Goal: Task Accomplishment & Management: Complete application form

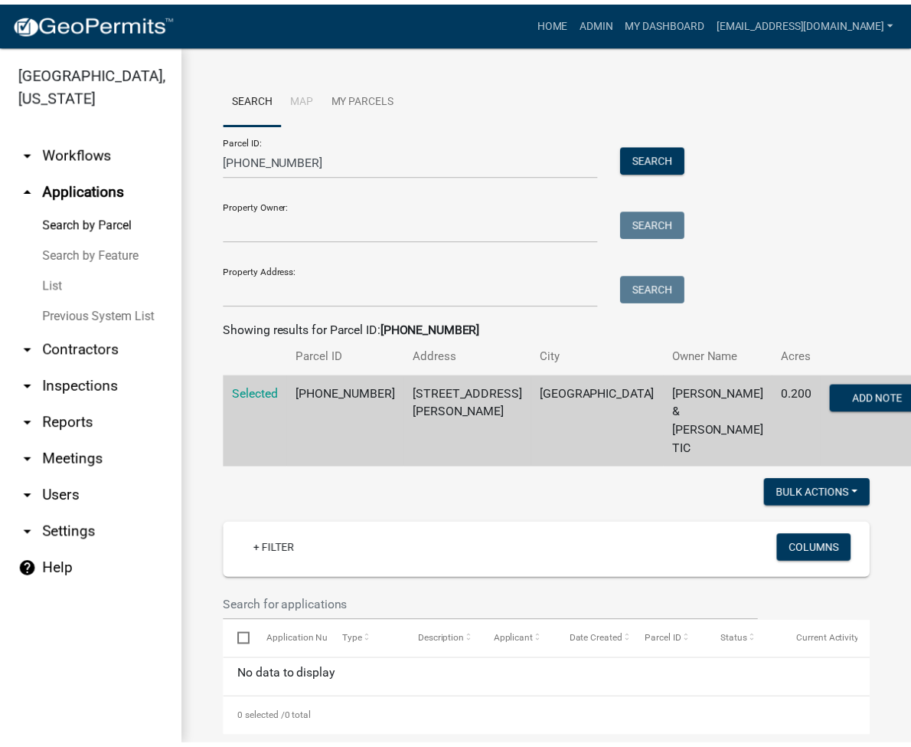
scroll to position [306, 0]
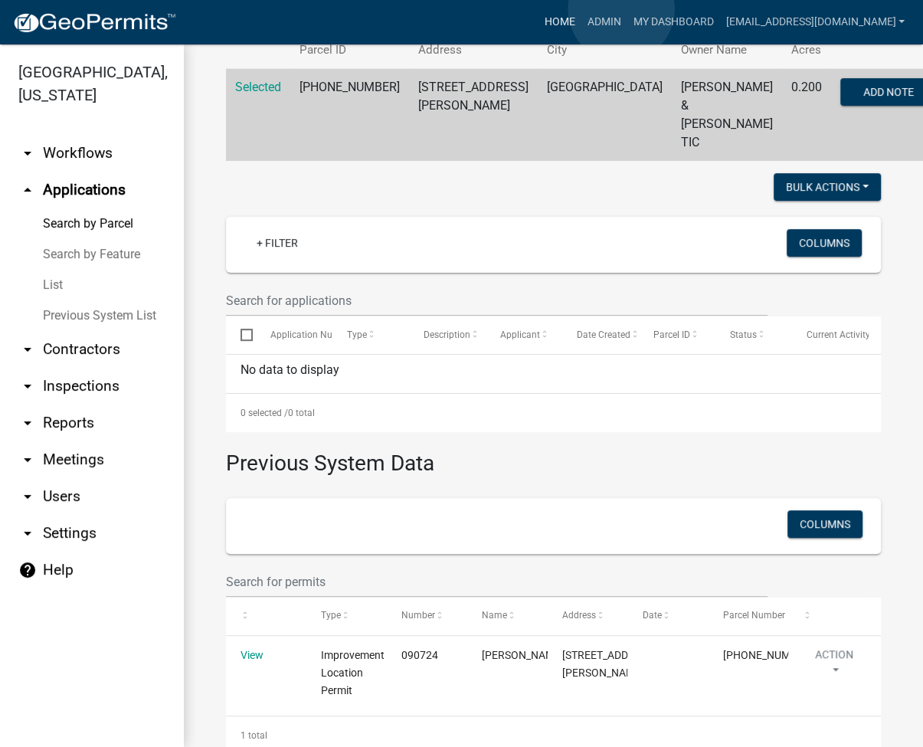
click at [581, 9] on link "Home" at bounding box center [559, 22] width 43 height 29
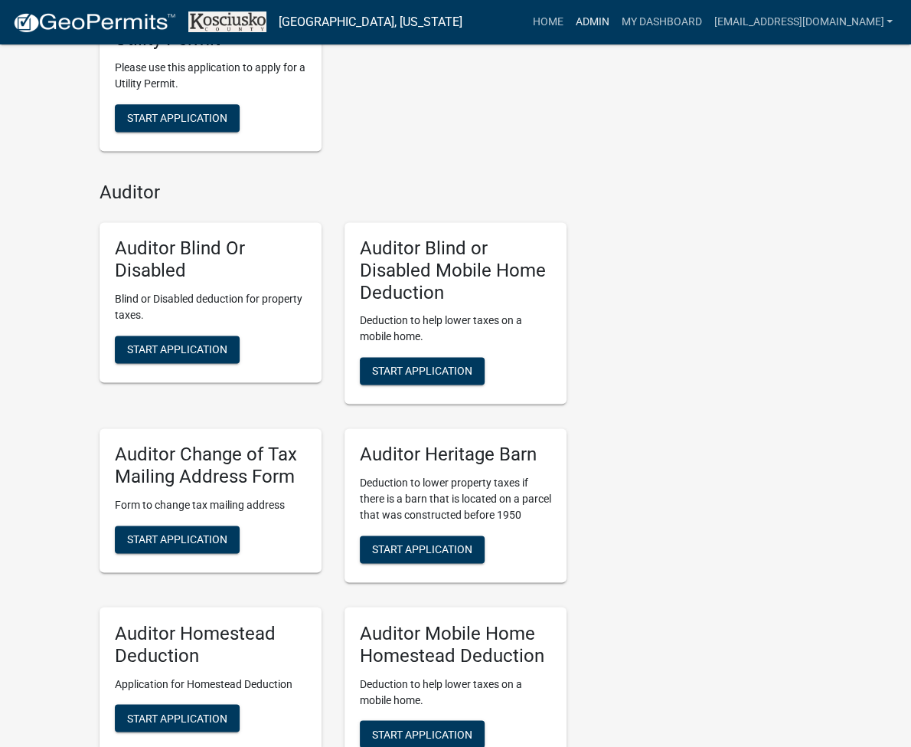
scroll to position [3493, 0]
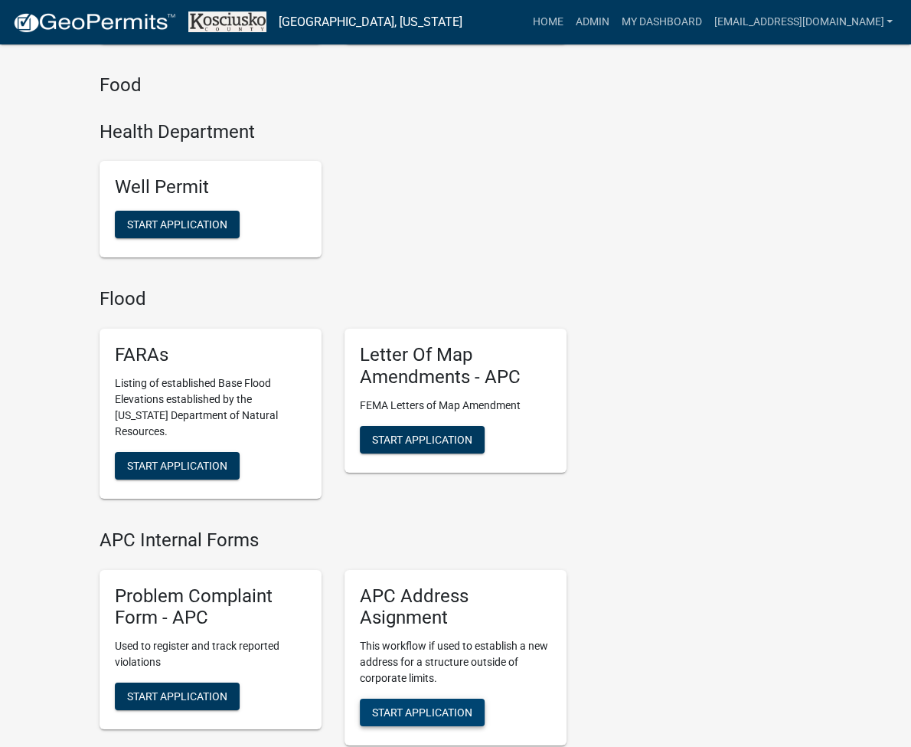
click at [404, 706] on span "Start Application" at bounding box center [422, 712] width 100 height 12
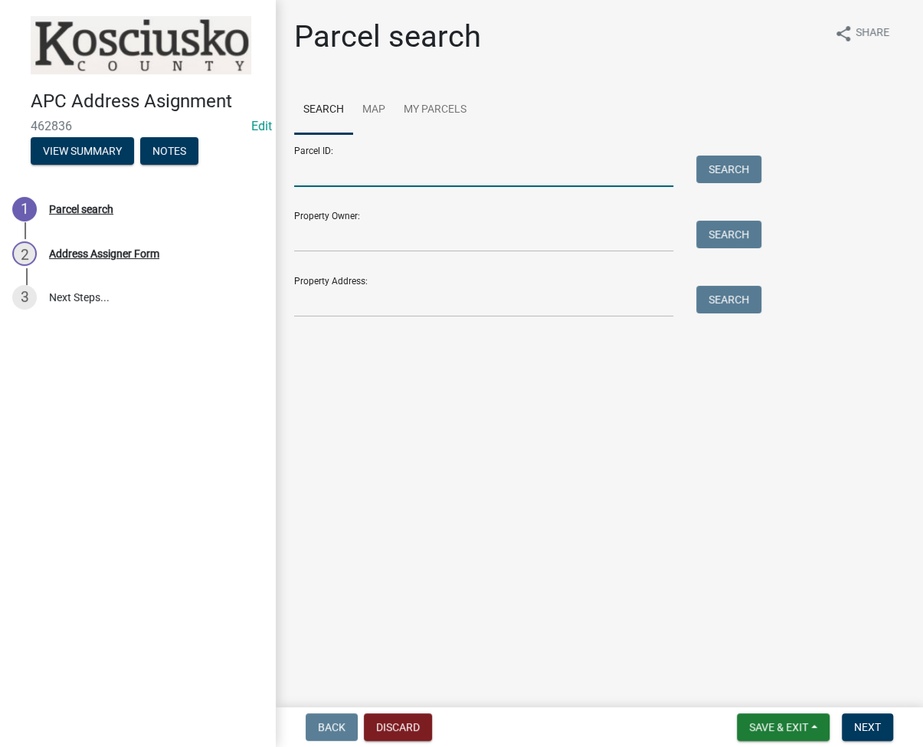
click at [320, 180] on input "Parcel ID:" at bounding box center [483, 170] width 379 height 31
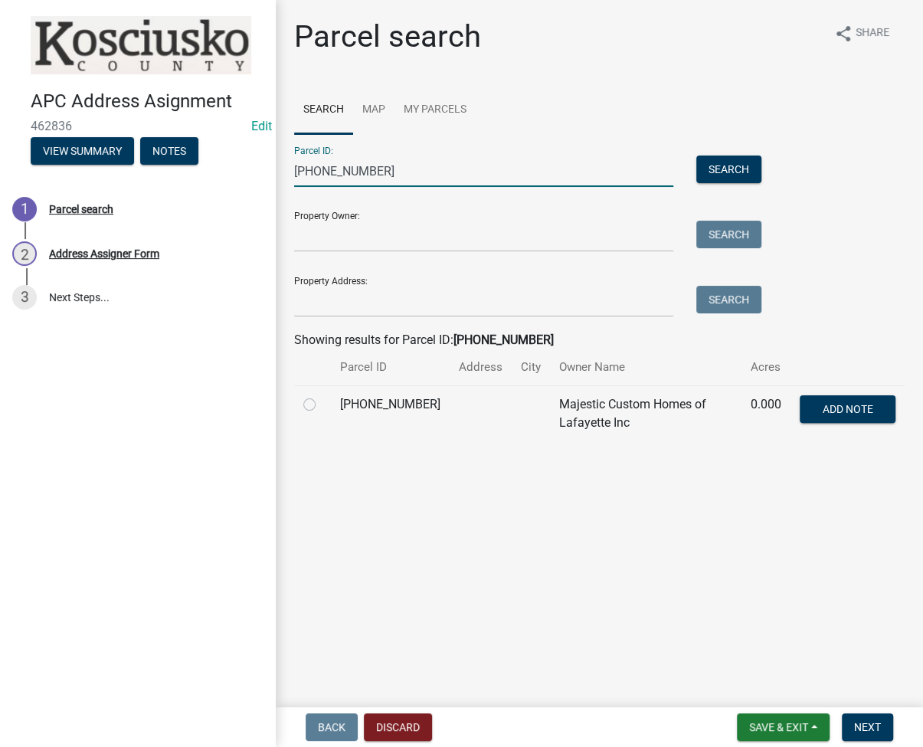
type input "[PHONE_NUMBER]"
click at [322, 395] on label at bounding box center [322, 395] width 0 height 0
click at [322, 401] on input "radio" at bounding box center [327, 400] width 10 height 10
radio input "true"
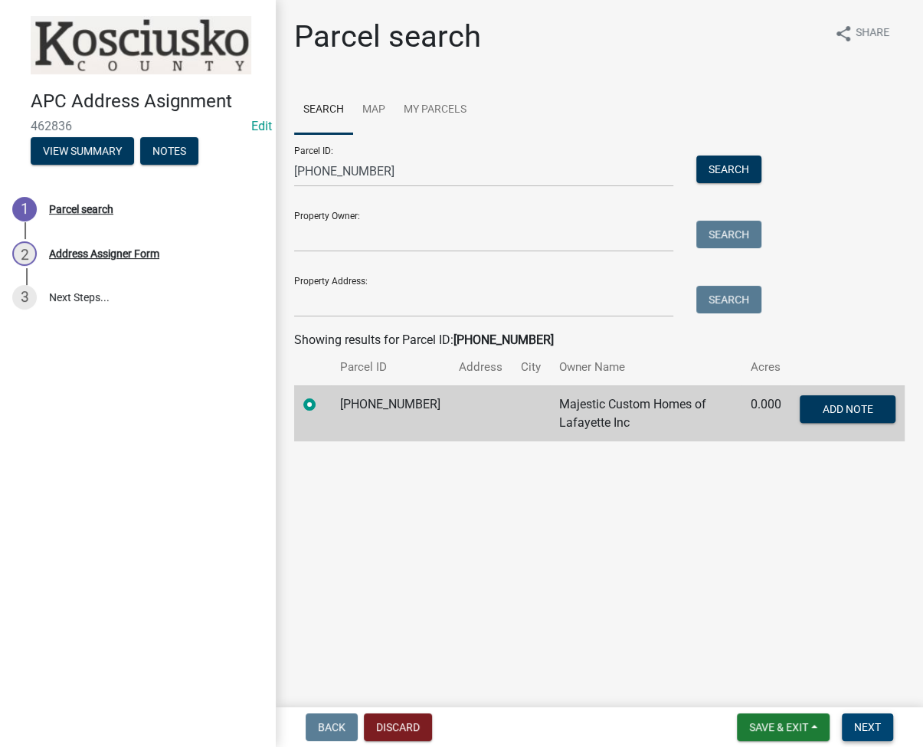
click at [862, 721] on span "Next" at bounding box center [867, 727] width 27 height 12
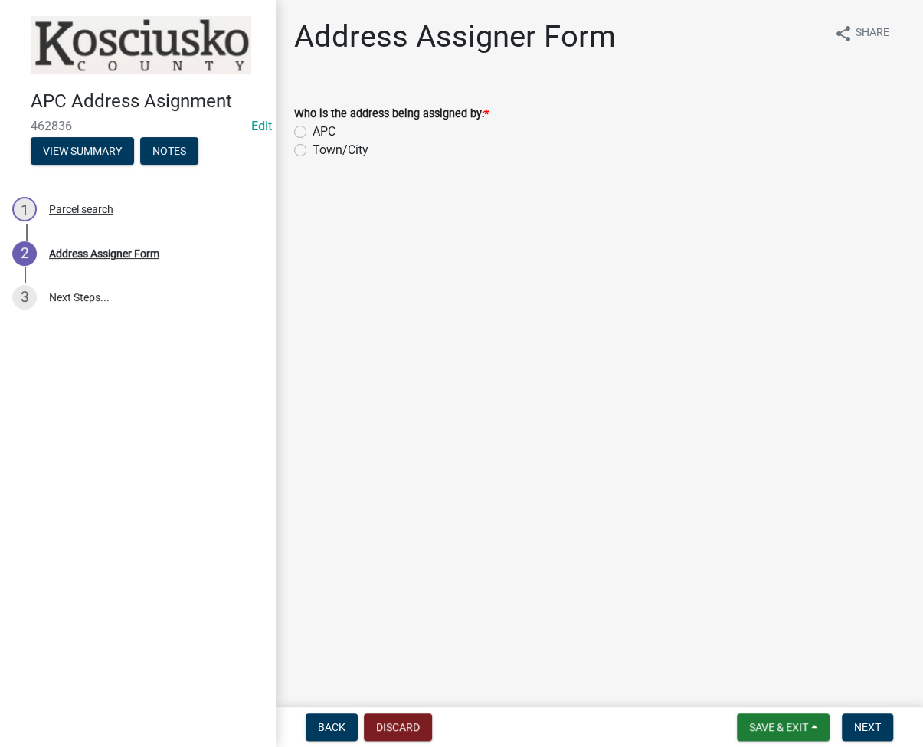
click at [312, 146] on label "Town/City" at bounding box center [340, 150] width 56 height 18
click at [312, 146] on input "Town/City" at bounding box center [317, 146] width 10 height 10
radio input "true"
click at [868, 719] on button "Next" at bounding box center [867, 727] width 51 height 28
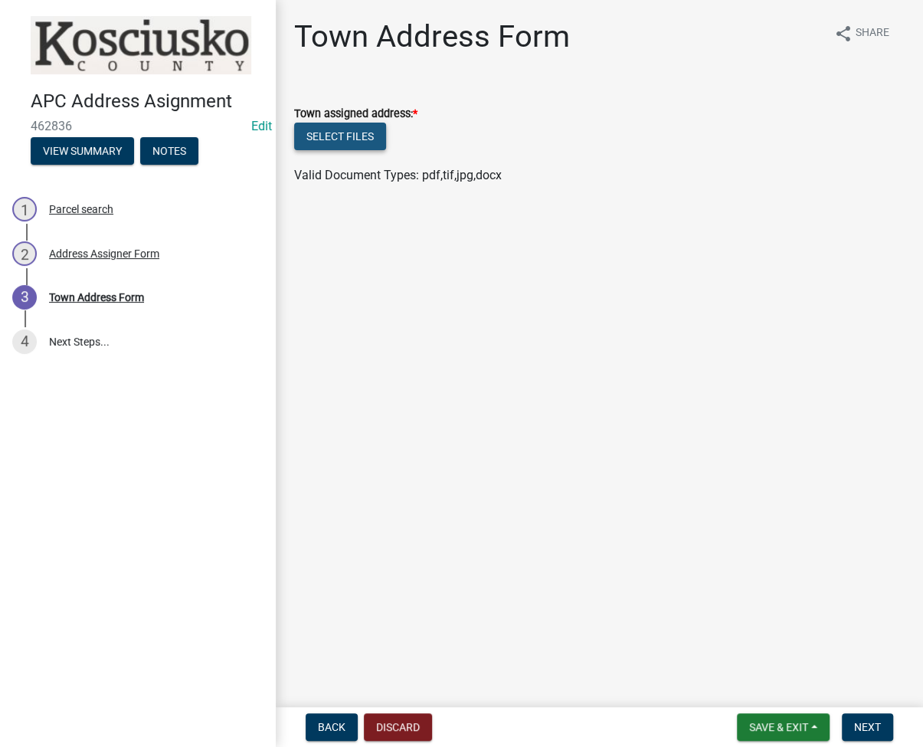
click at [342, 129] on button "Select files" at bounding box center [340, 137] width 92 height 28
click at [339, 128] on button "Select files" at bounding box center [340, 137] width 92 height 28
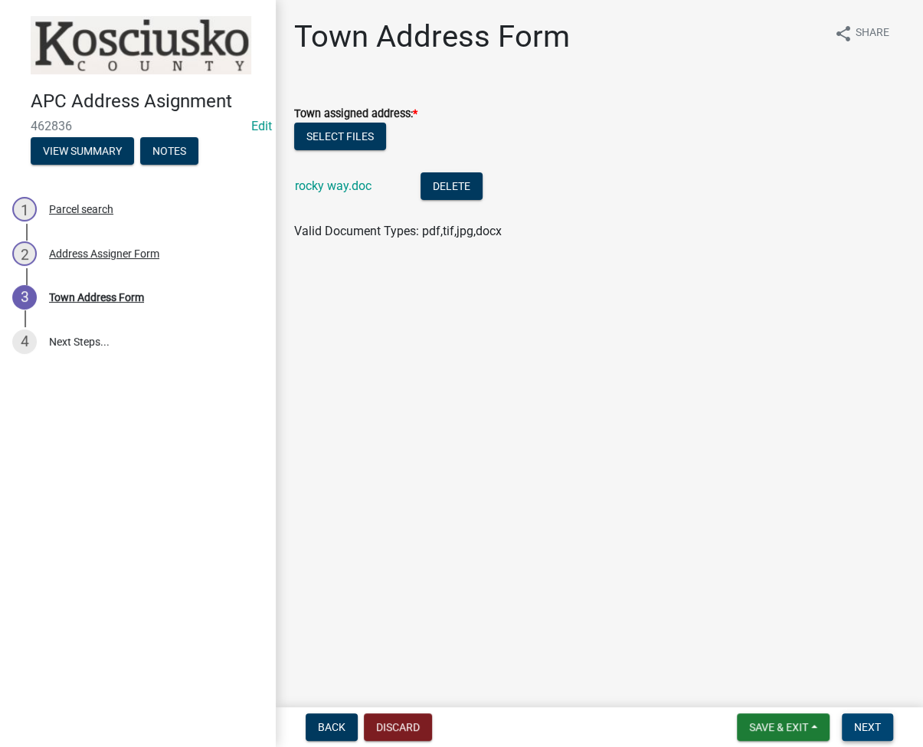
click at [870, 721] on span "Next" at bounding box center [867, 727] width 27 height 12
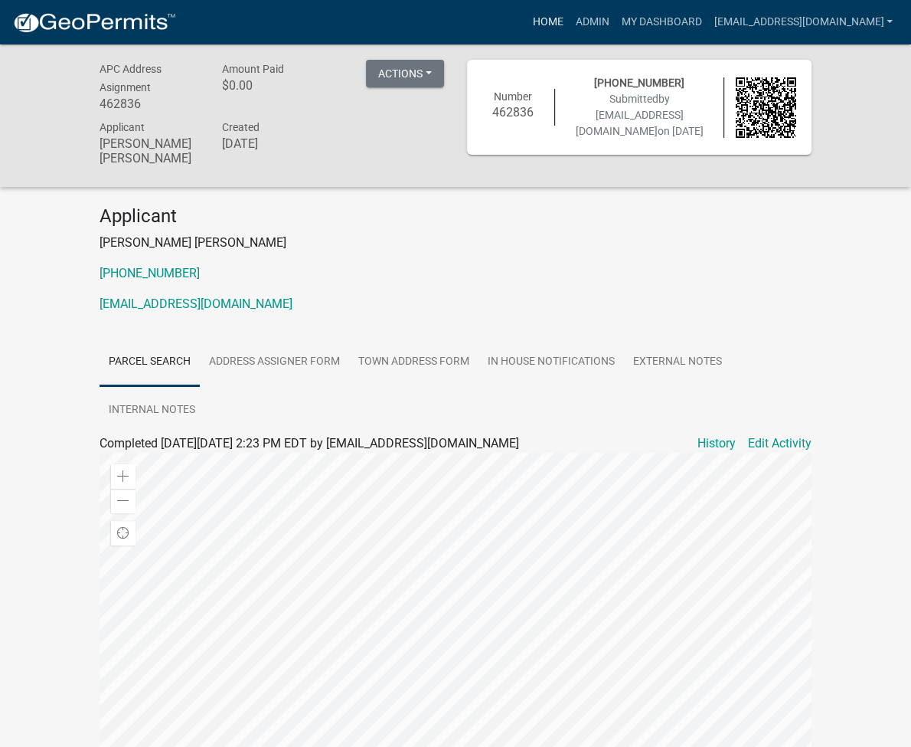
click at [569, 33] on link "Home" at bounding box center [547, 22] width 43 height 29
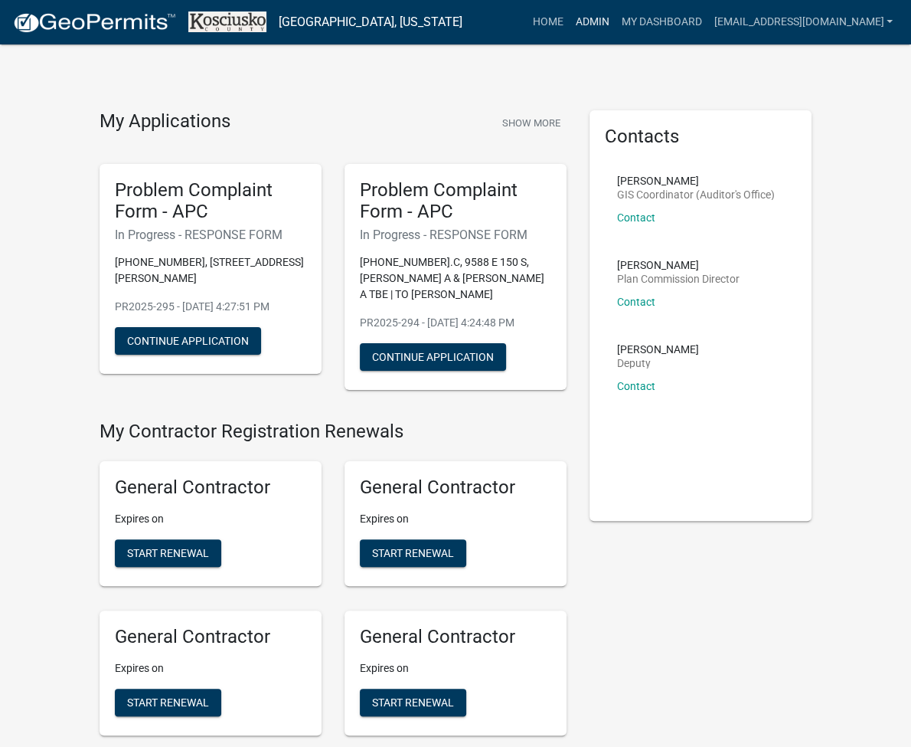
scroll to position [3493, 0]
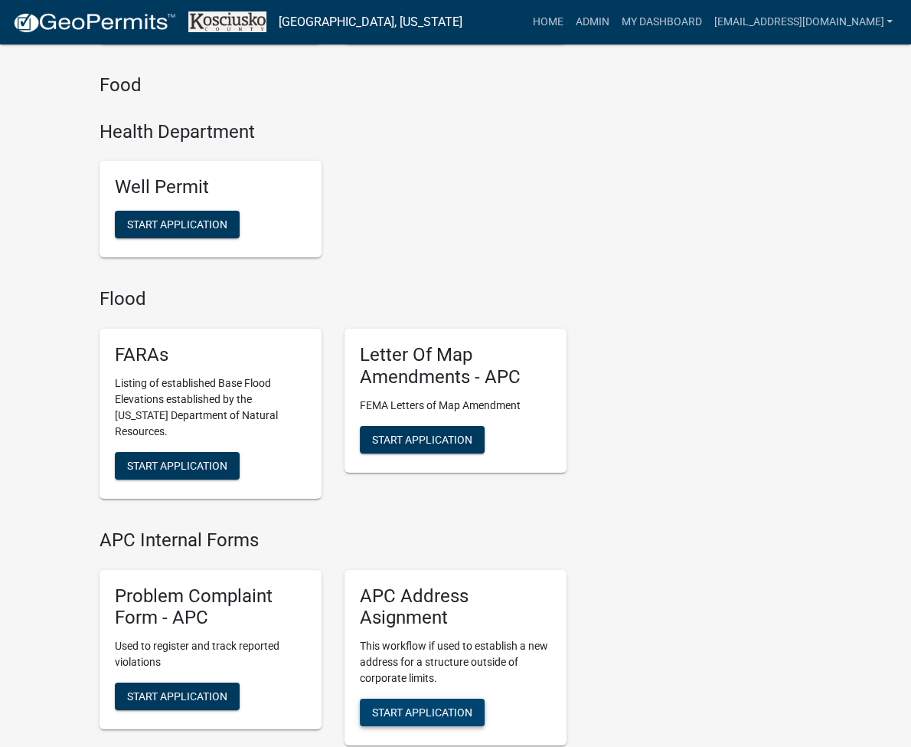
click at [400, 706] on span "Start Application" at bounding box center [422, 712] width 100 height 12
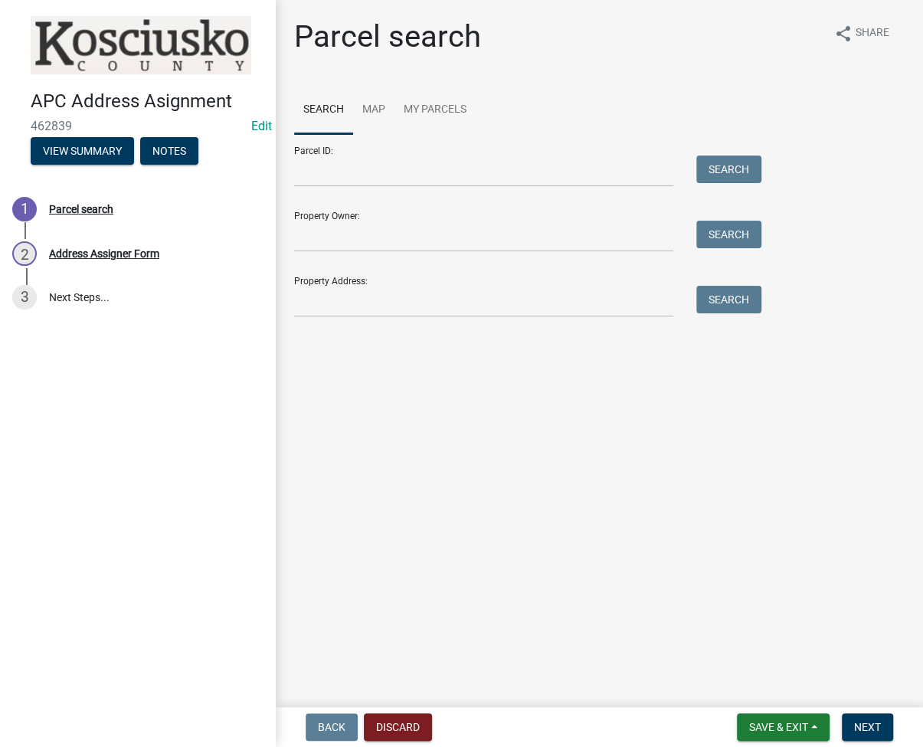
click at [391, 187] on form "Parcel ID: Search Property Owner: Search Property Address: Search" at bounding box center [524, 225] width 460 height 183
click at [393, 171] on input "Parcel ID:" at bounding box center [483, 170] width 379 height 31
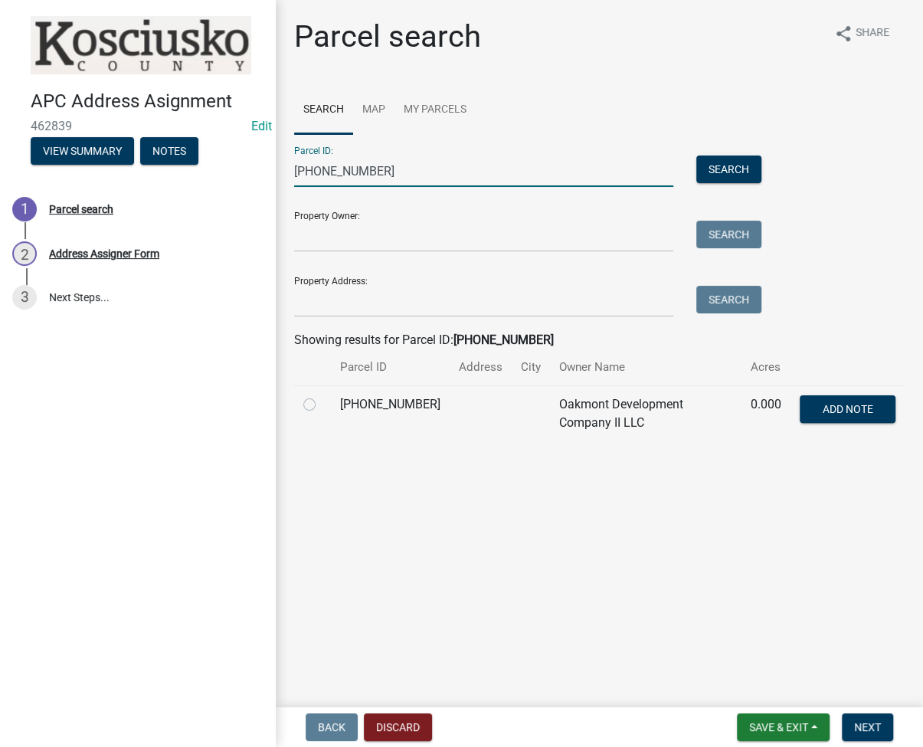
type input "[PHONE_NUMBER]"
click at [322, 395] on label at bounding box center [322, 395] width 0 height 0
click at [322, 405] on input "radio" at bounding box center [327, 400] width 10 height 10
radio input "true"
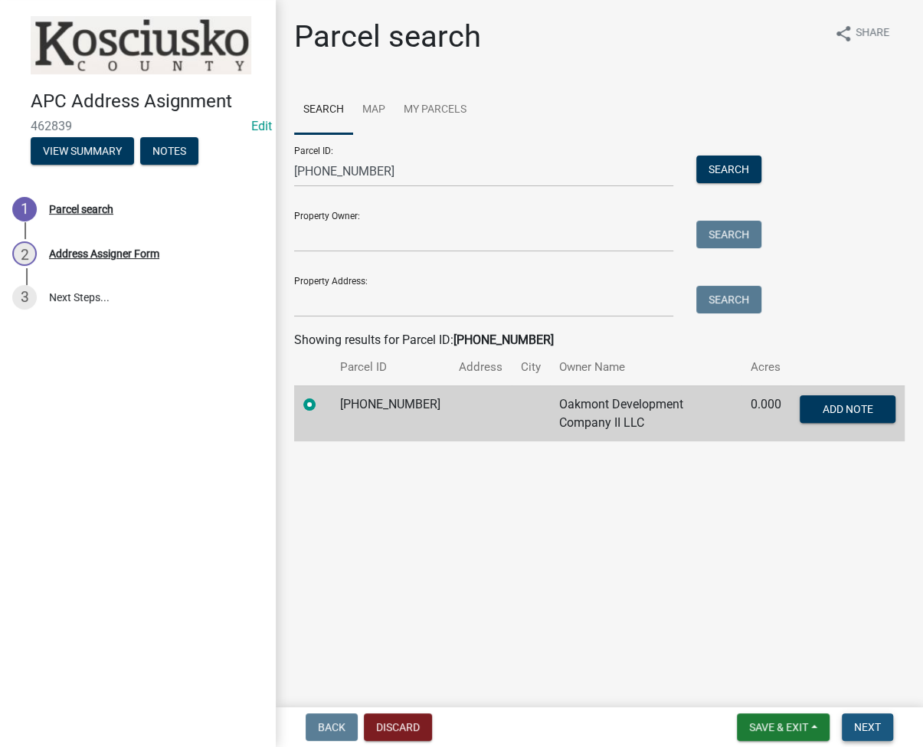
click at [865, 730] on span "Next" at bounding box center [867, 727] width 27 height 12
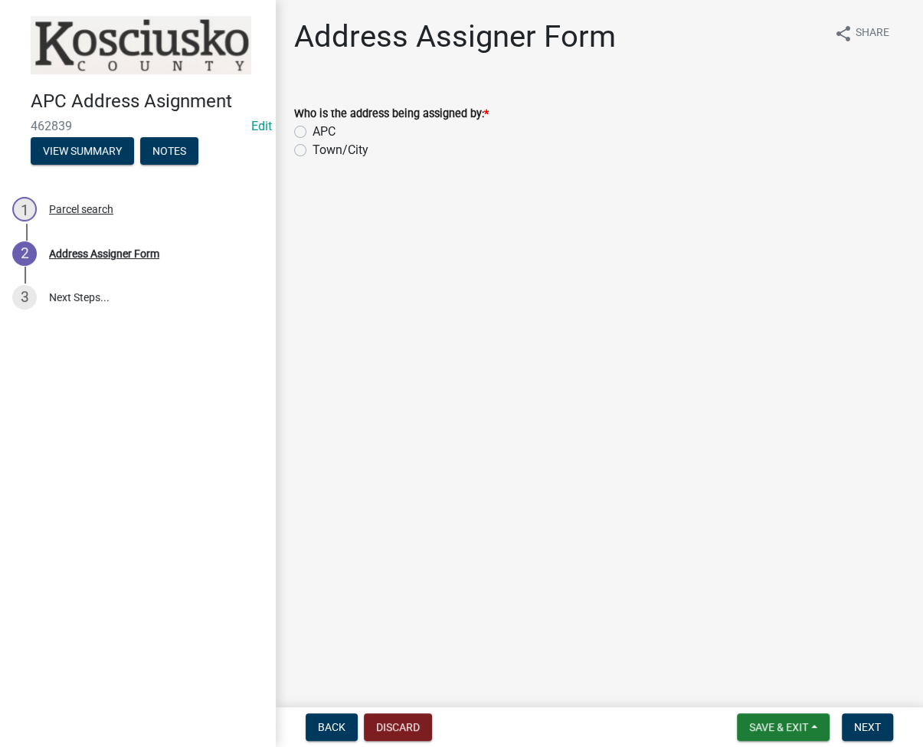
click at [312, 152] on label "Town/City" at bounding box center [340, 150] width 56 height 18
click at [312, 151] on input "Town/City" at bounding box center [317, 146] width 10 height 10
radio input "true"
click at [862, 731] on span "Next" at bounding box center [867, 727] width 27 height 12
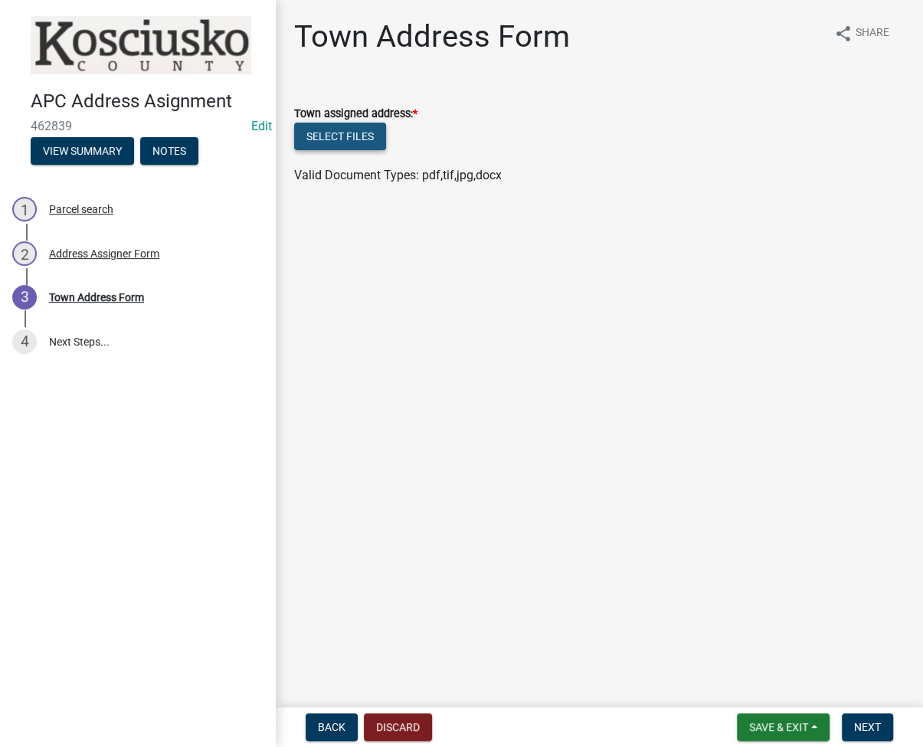
click at [347, 131] on button "Select files" at bounding box center [340, 137] width 92 height 28
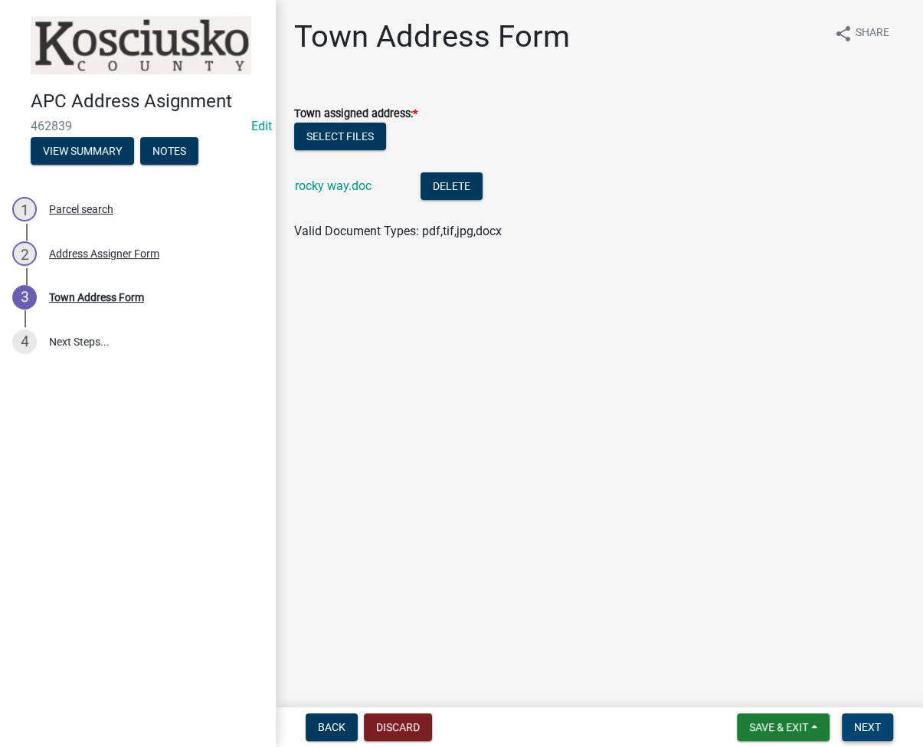
click at [867, 721] on span "Next" at bounding box center [867, 727] width 27 height 12
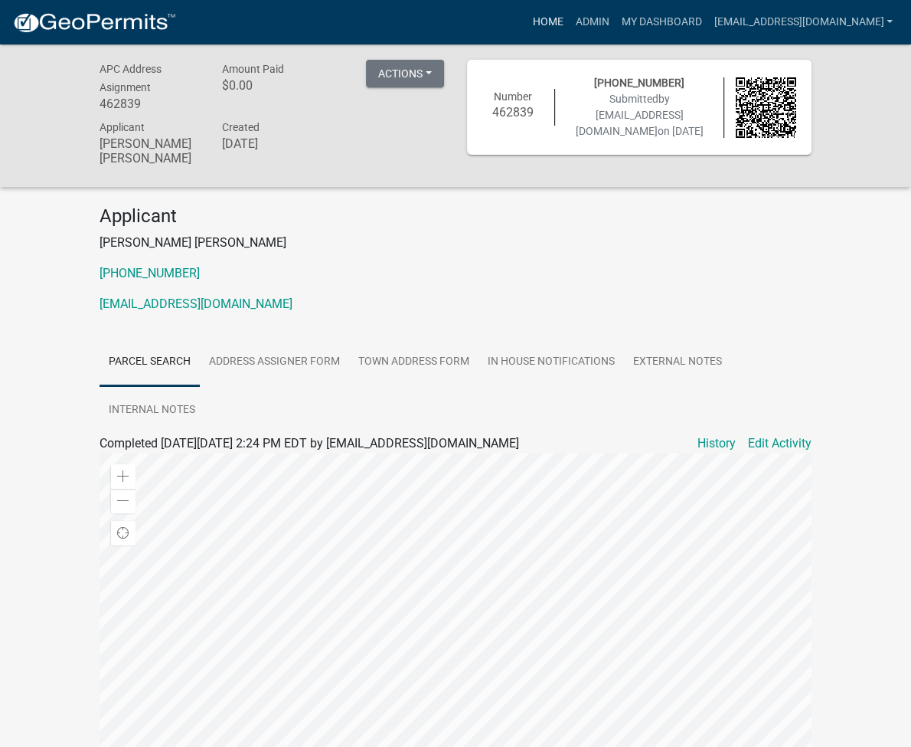
click at [569, 23] on link "Home" at bounding box center [547, 22] width 43 height 29
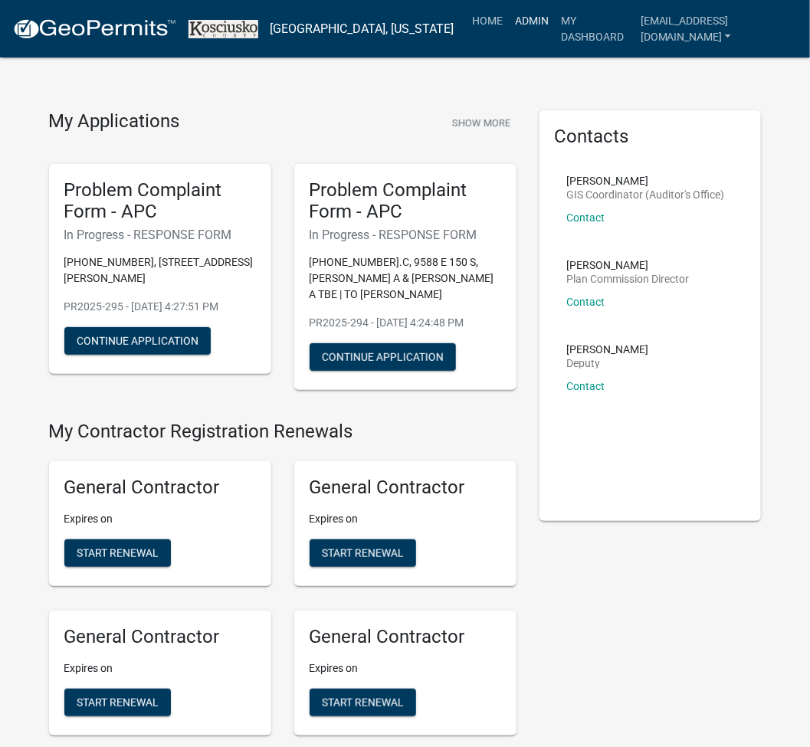
click at [539, 26] on link "Admin" at bounding box center [532, 20] width 46 height 29
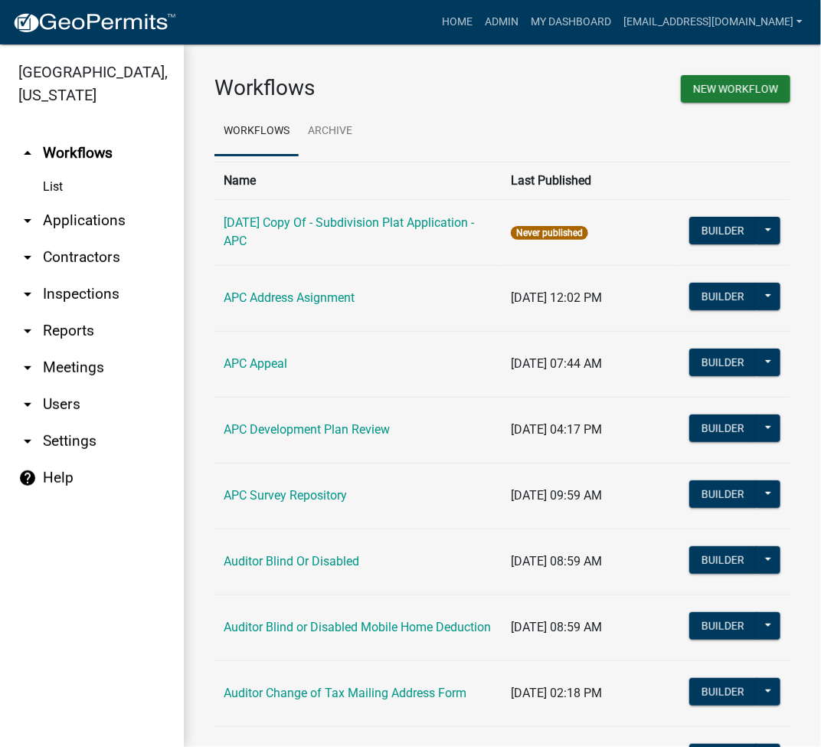
click at [93, 215] on link "arrow_drop_down Applications" at bounding box center [92, 220] width 184 height 37
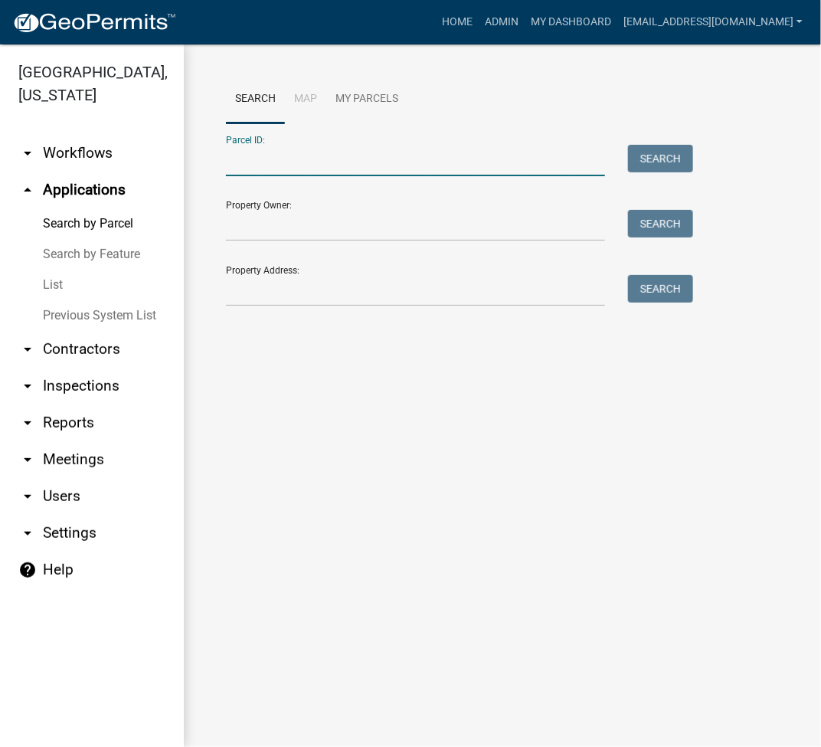
click at [243, 172] on input "Parcel ID:" at bounding box center [415, 160] width 379 height 31
paste input "SHED PLCD WITHIN PLATTED ALLEY TOO CLOSE N ROW W/OUT BZA"
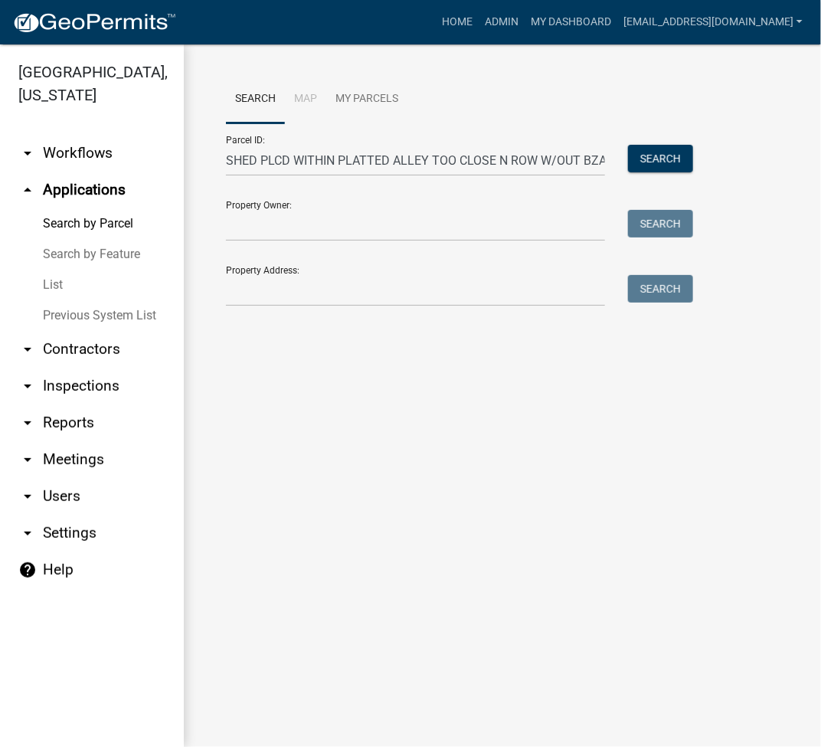
click at [353, 138] on div "Parcel ID: SHED PLCD WITHIN PLATTED ALLEY TOO CLOSE N ROW W/OUT BZA Search" at bounding box center [456, 149] width 460 height 53
click at [374, 159] on input "SHED PLCD WITHIN PLATTED ALLEY TOO CLOSE N ROW W/OUT BZA" at bounding box center [415, 160] width 379 height 31
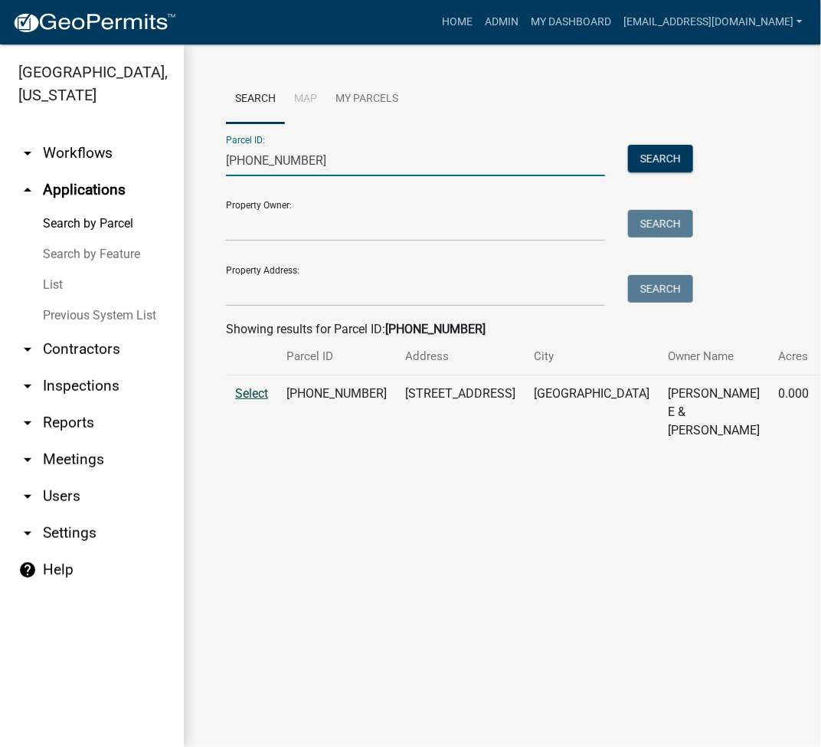
type input "029-053-050"
click at [247, 391] on span "Select" at bounding box center [251, 393] width 33 height 15
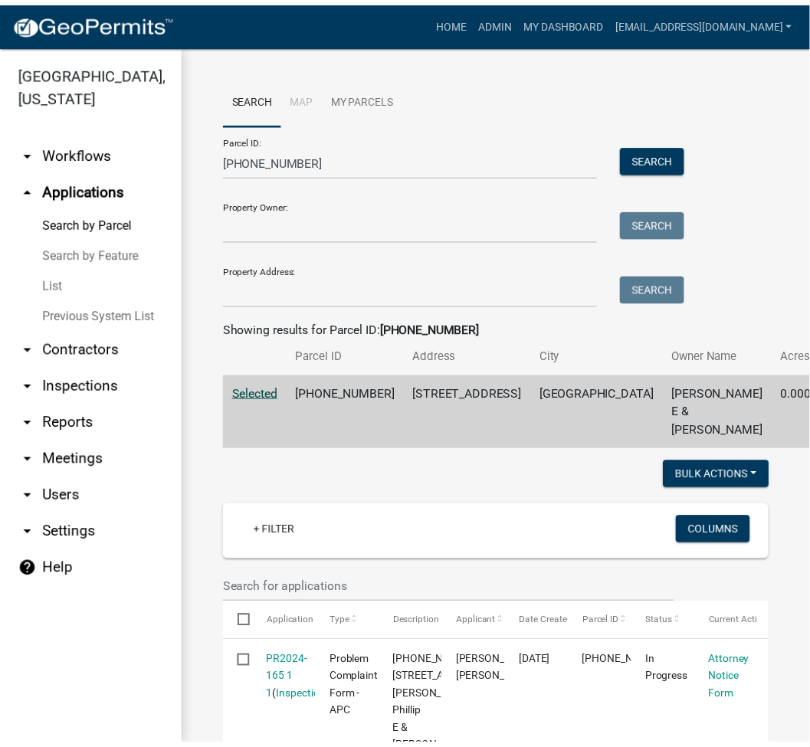
scroll to position [204, 0]
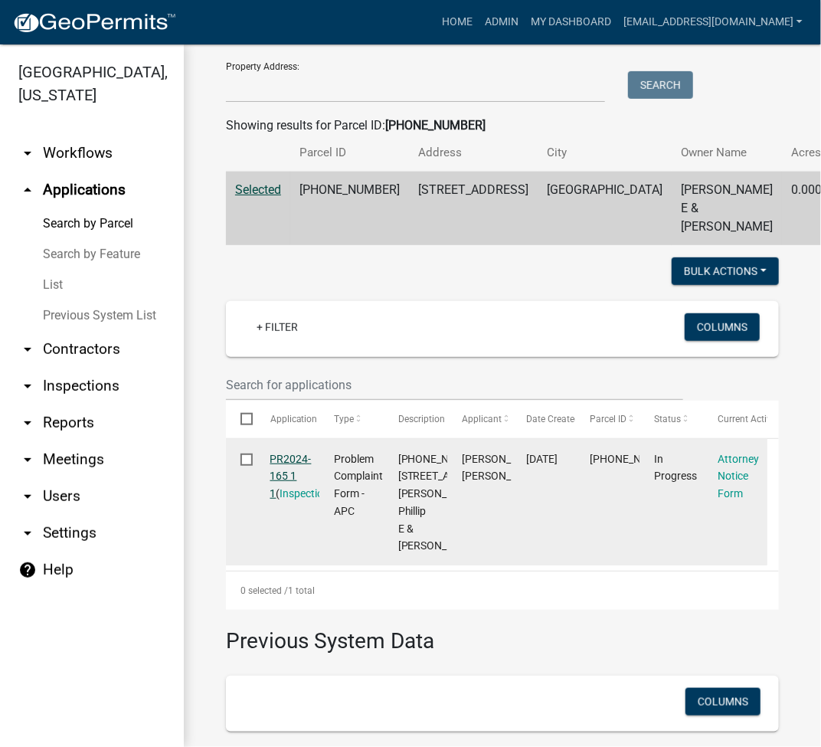
click at [299, 473] on link "PR2024-165 1 1" at bounding box center [290, 476] width 41 height 47
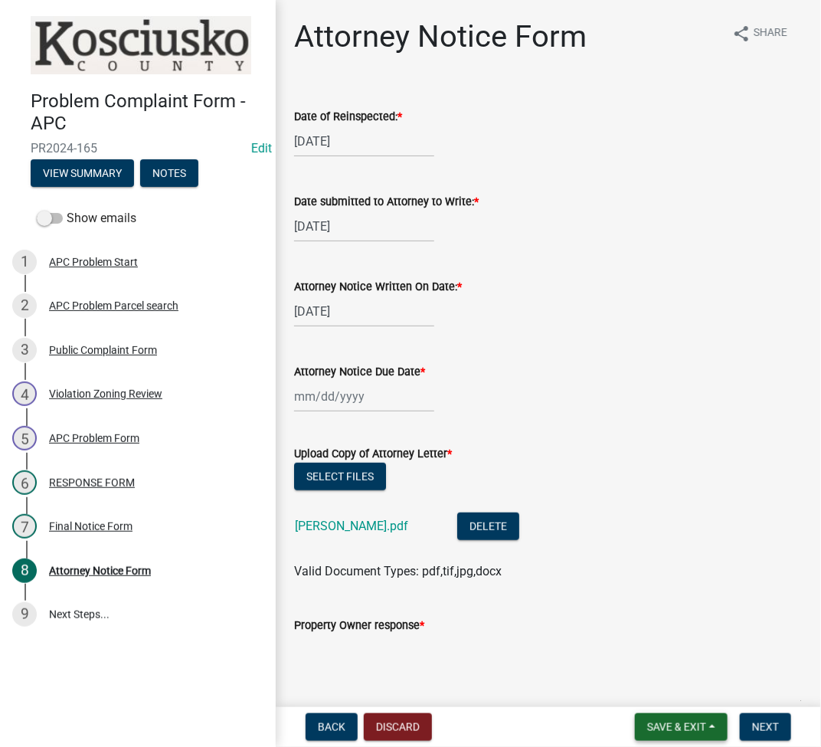
click at [680, 725] on span "Save & Exit" at bounding box center [676, 727] width 59 height 12
click at [666, 695] on button "Save & Exit" at bounding box center [666, 687] width 123 height 37
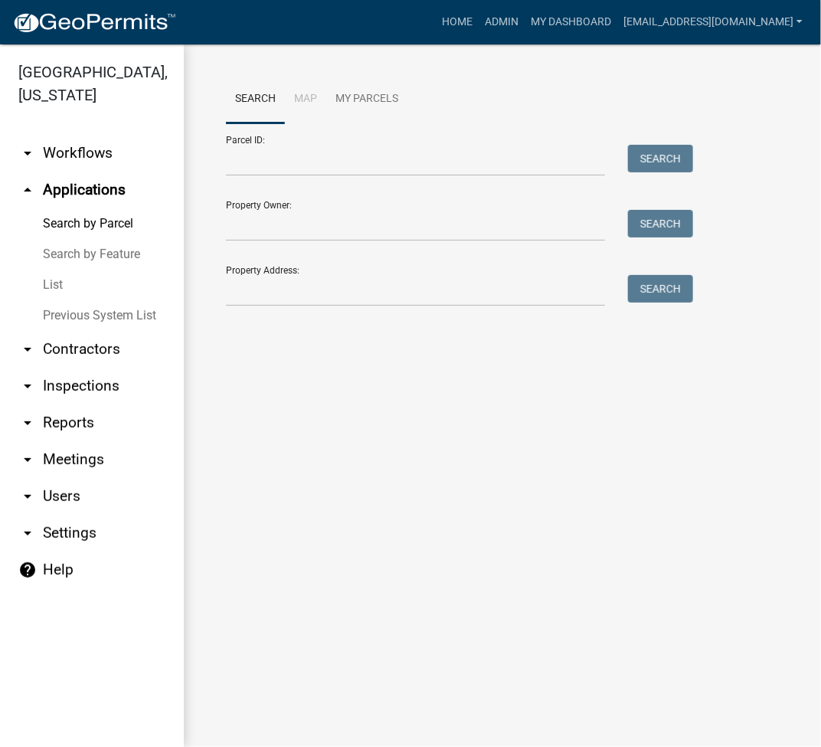
click at [409, 21] on div "Home Admin My Dashboard ltaylor@kcgov.com Admin Account Logout" at bounding box center [498, 22] width 620 height 29
click at [433, 172] on input "Parcel ID:" at bounding box center [415, 160] width 379 height 31
click at [737, 78] on ul "Search Map My Parcels" at bounding box center [502, 99] width 553 height 48
click at [479, 18] on link "Home" at bounding box center [457, 22] width 43 height 29
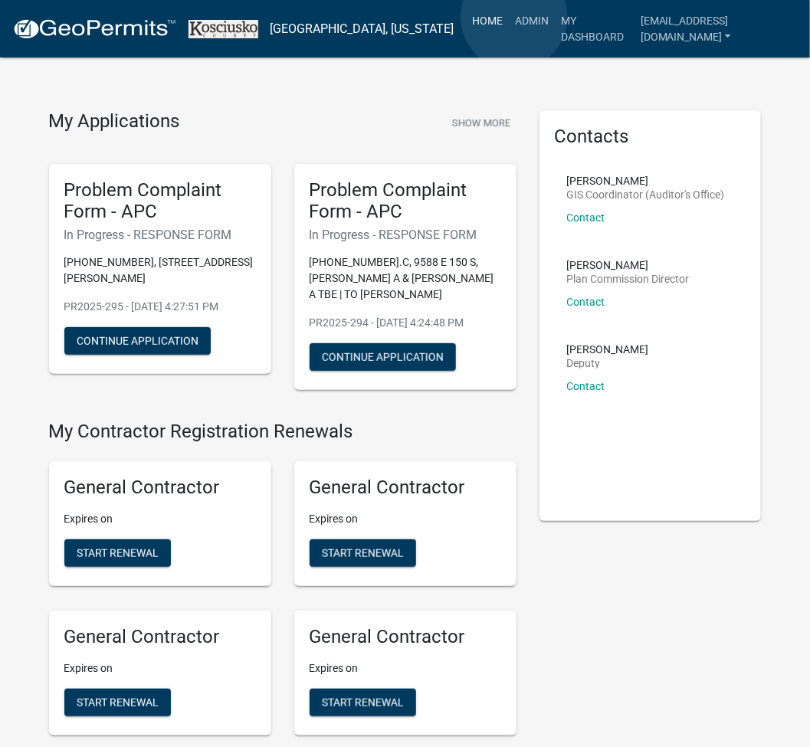
click at [509, 17] on link "Home" at bounding box center [487, 20] width 43 height 29
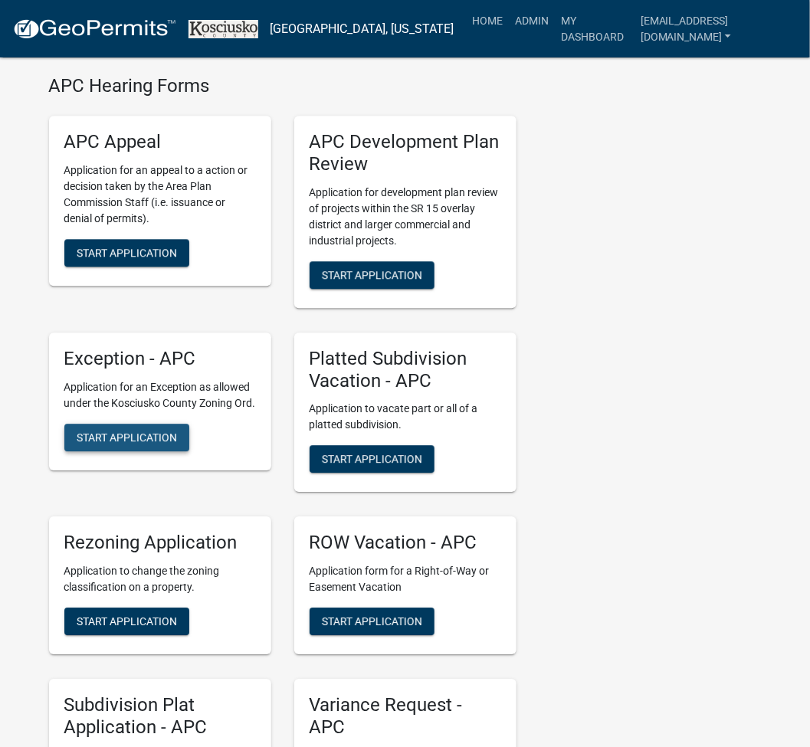
click at [147, 443] on span "Start Application" at bounding box center [127, 436] width 100 height 12
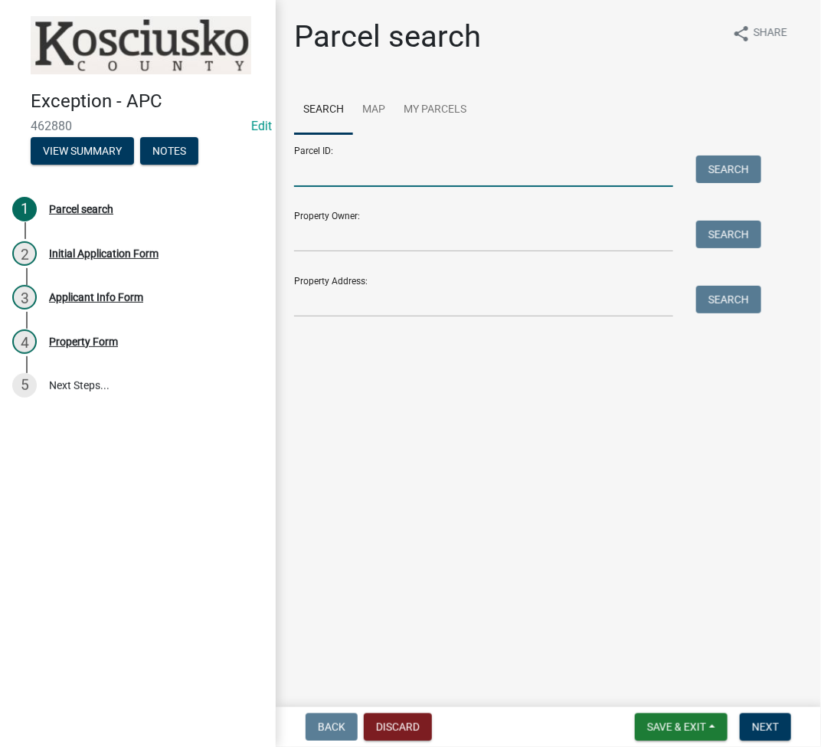
click at [347, 172] on input "Parcel ID:" at bounding box center [483, 170] width 379 height 31
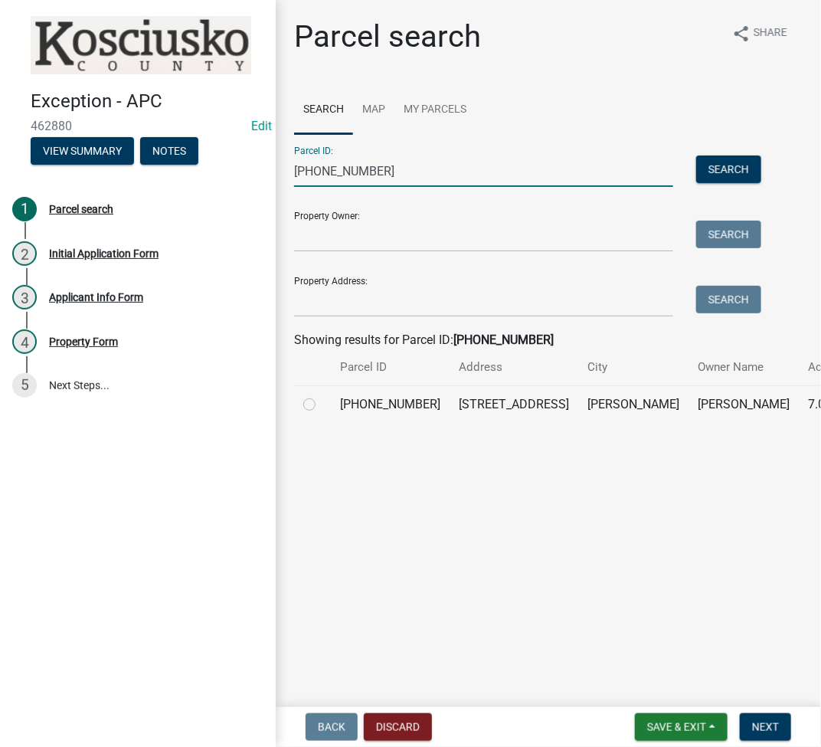
type input "[PHONE_NUMBER]"
click at [322, 395] on label at bounding box center [322, 395] width 0 height 0
click at [322, 405] on input "radio" at bounding box center [327, 400] width 10 height 10
radio input "true"
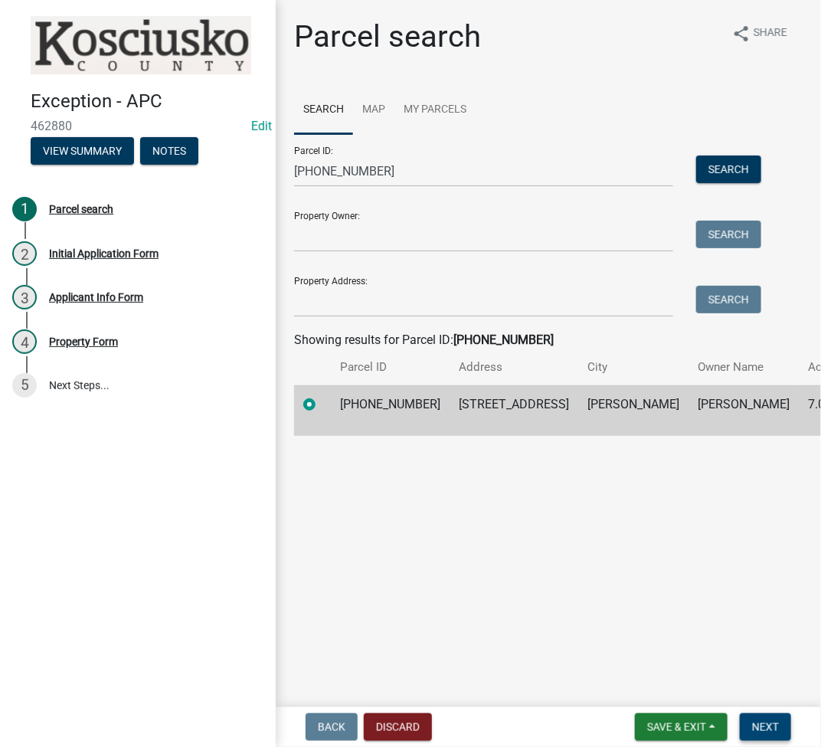
click at [768, 728] on span "Next" at bounding box center [765, 727] width 27 height 12
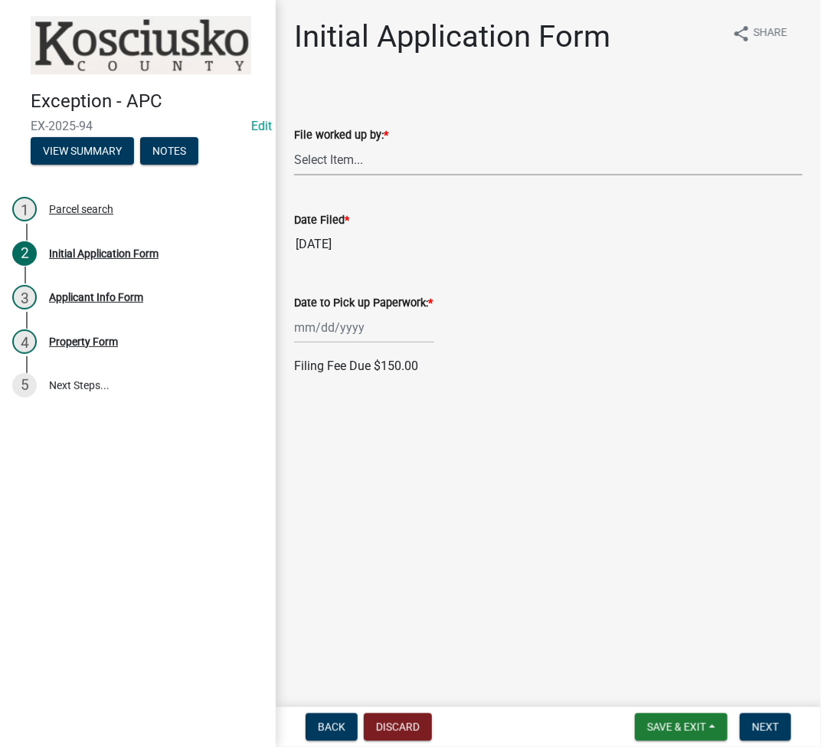
click at [338, 158] on select "Select Item... MMS LT AT CS Vacant Vacant" at bounding box center [548, 159] width 509 height 31
click at [294, 144] on select "Select Item... MMS LT AT CS Vacant Vacant" at bounding box center [548, 159] width 509 height 31
select select "fc758b50-acba-4166-9f24-5248f0f78016"
click at [324, 332] on div at bounding box center [364, 327] width 140 height 31
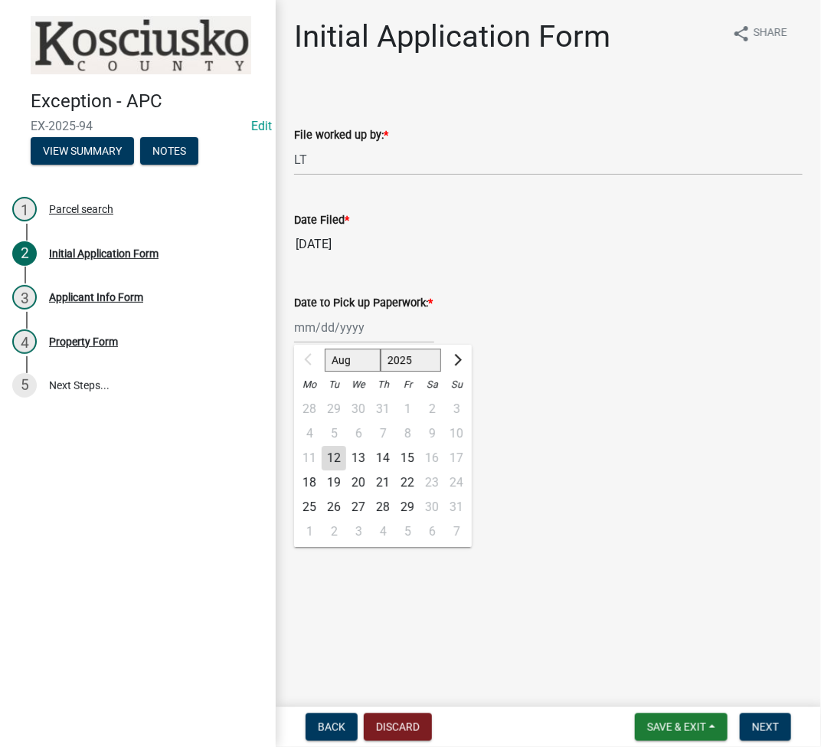
click at [312, 480] on div "18" at bounding box center [309, 482] width 25 height 25
type input "08/18/2025"
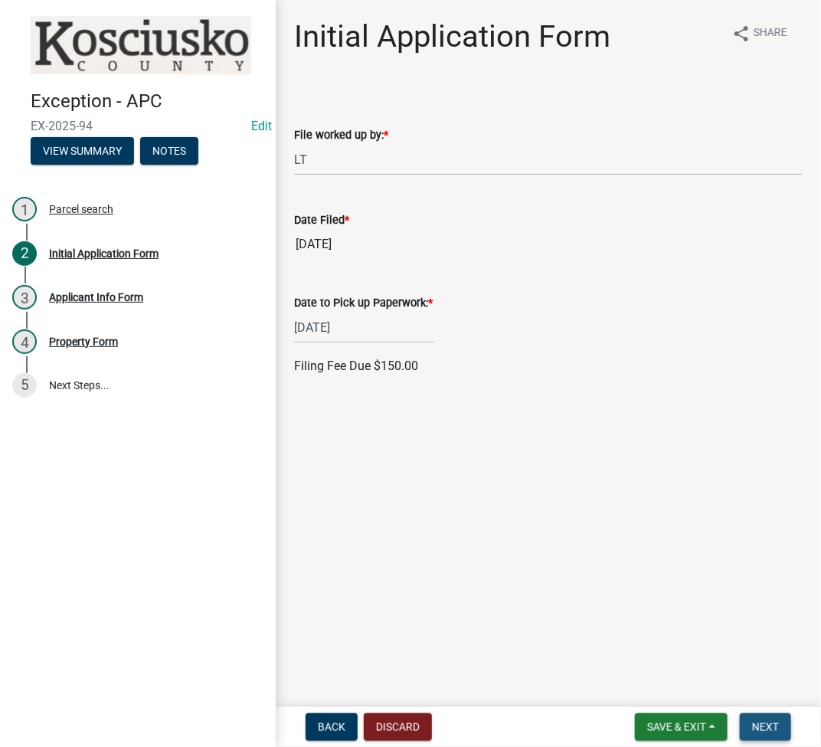
click at [771, 727] on span "Next" at bounding box center [765, 727] width 27 height 12
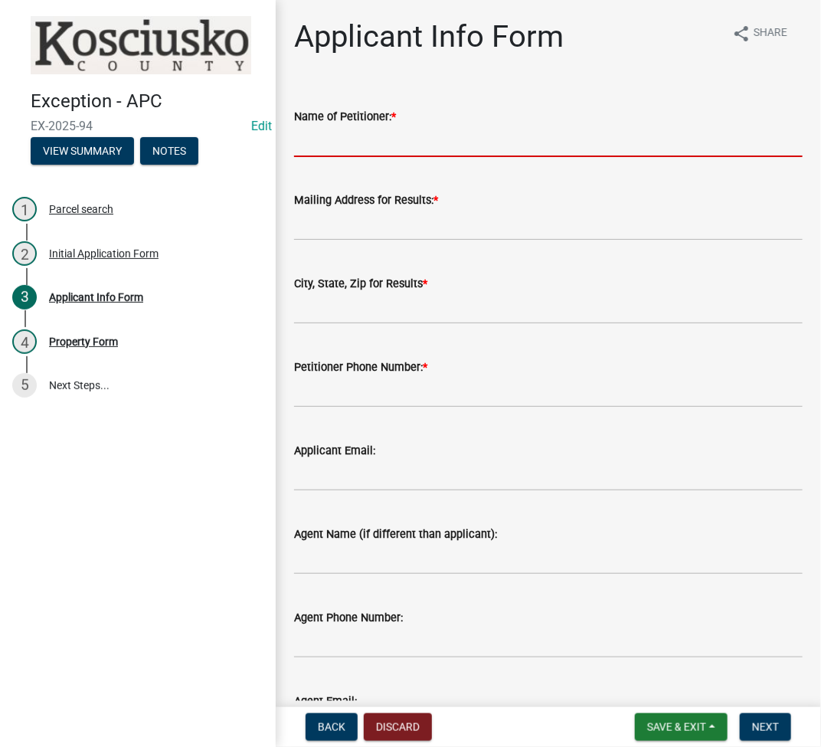
click at [394, 137] on input "Name of Petitioner: *" at bounding box center [548, 141] width 509 height 31
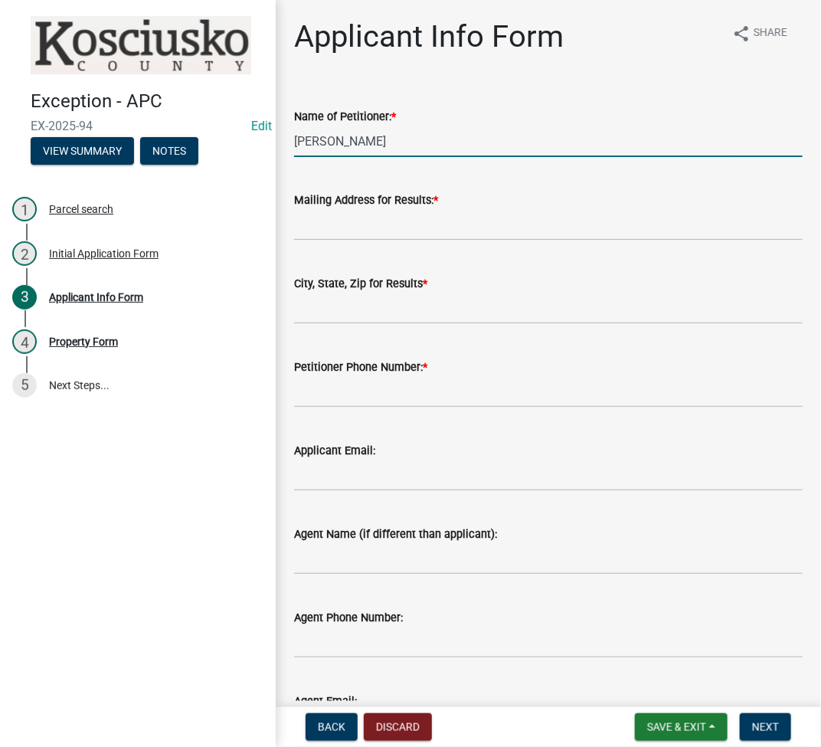
type input "MARCELLA MANNS"
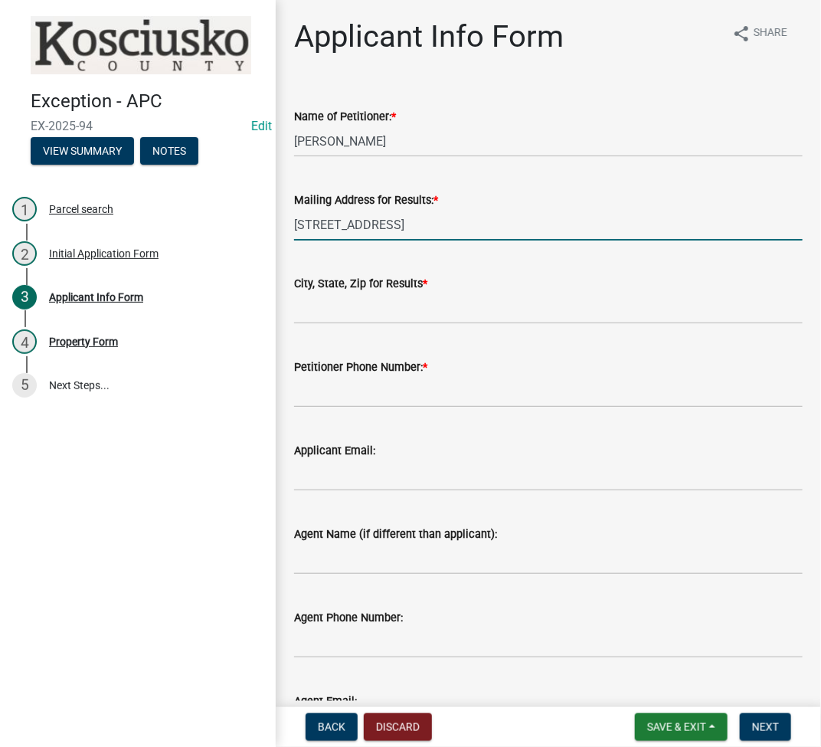
type input "[STREET_ADDRESS]"
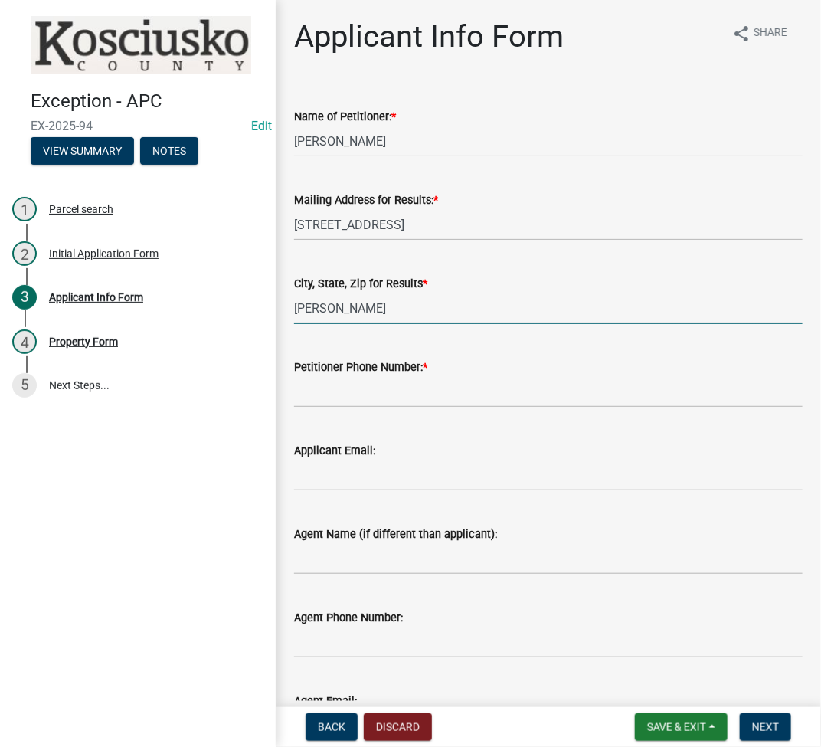
type input "CLAYPOOL IN 46510"
click at [417, 395] on input "Petitioner Phone Number: *" at bounding box center [548, 391] width 509 height 31
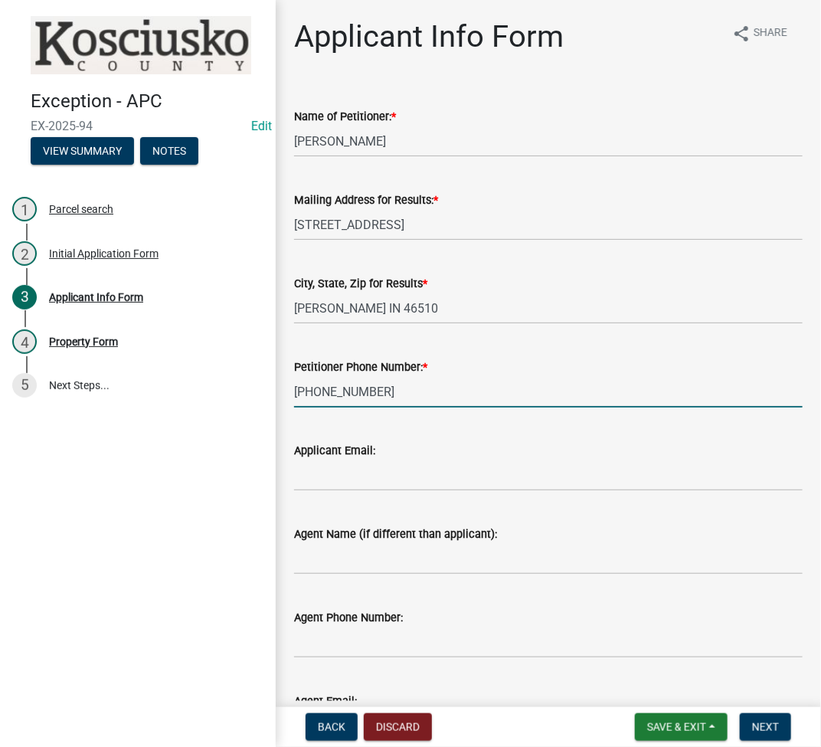
type input "260-802-0484"
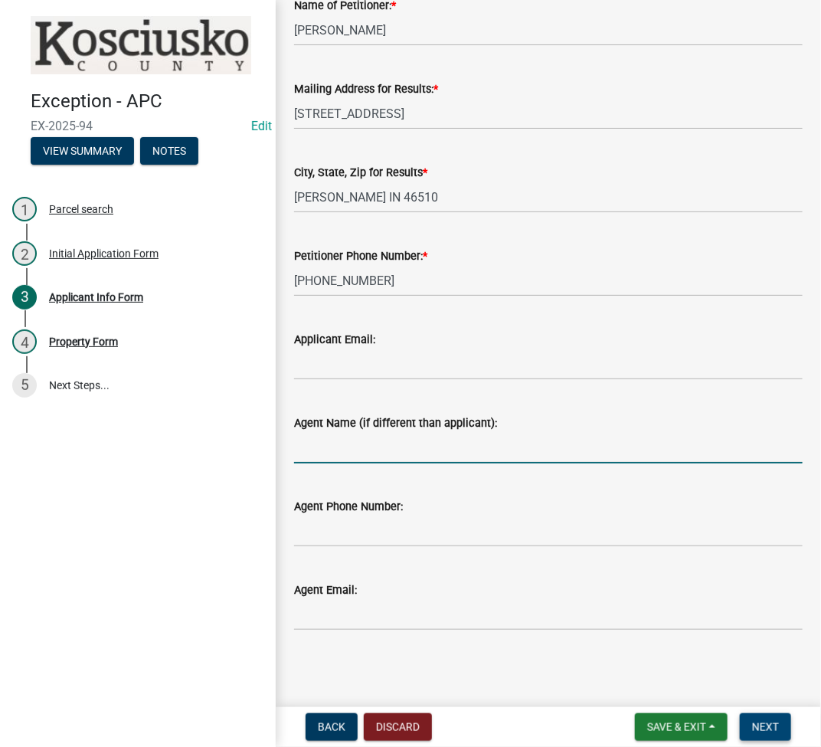
click at [757, 727] on span "Next" at bounding box center [765, 727] width 27 height 12
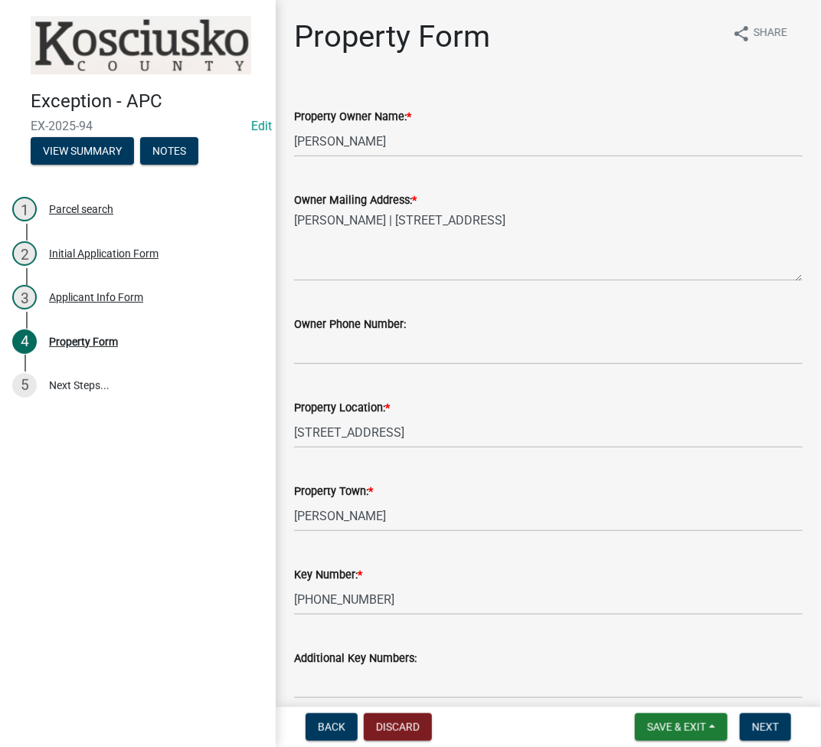
click at [342, 367] on wm-data-entity-input "Owner Phone Number:" at bounding box center [548, 334] width 509 height 83
click at [339, 351] on input "Owner Phone Number:" at bounding box center [548, 348] width 509 height 31
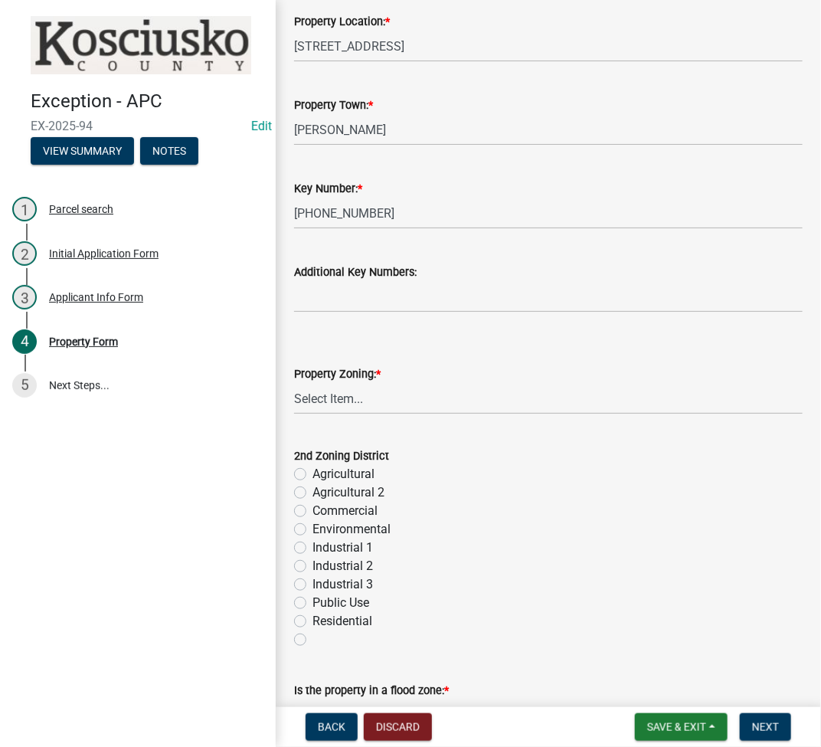
scroll to position [408, 0]
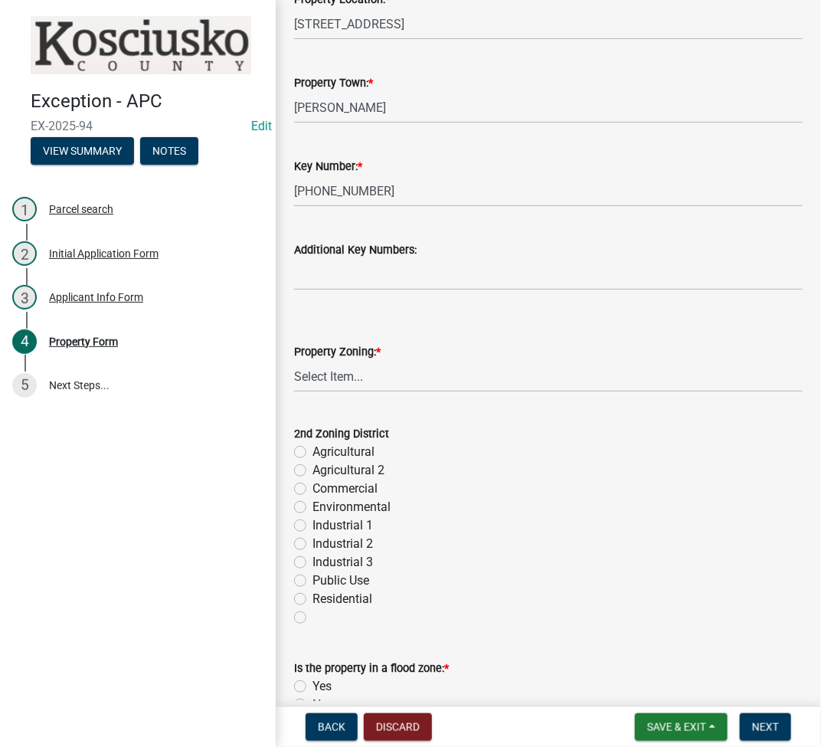
type input "260-802-0484"
click at [340, 375] on select "Select Item... Agricultural Agricultural 2 Commercial Environmental Industrial …" at bounding box center [548, 376] width 509 height 31
click at [294, 361] on select "Select Item... Agricultural Agricultural 2 Commercial Environmental Industrial …" at bounding box center [548, 376] width 509 height 31
select select "ea119d11-e52e-4559-b746-af06211fe819"
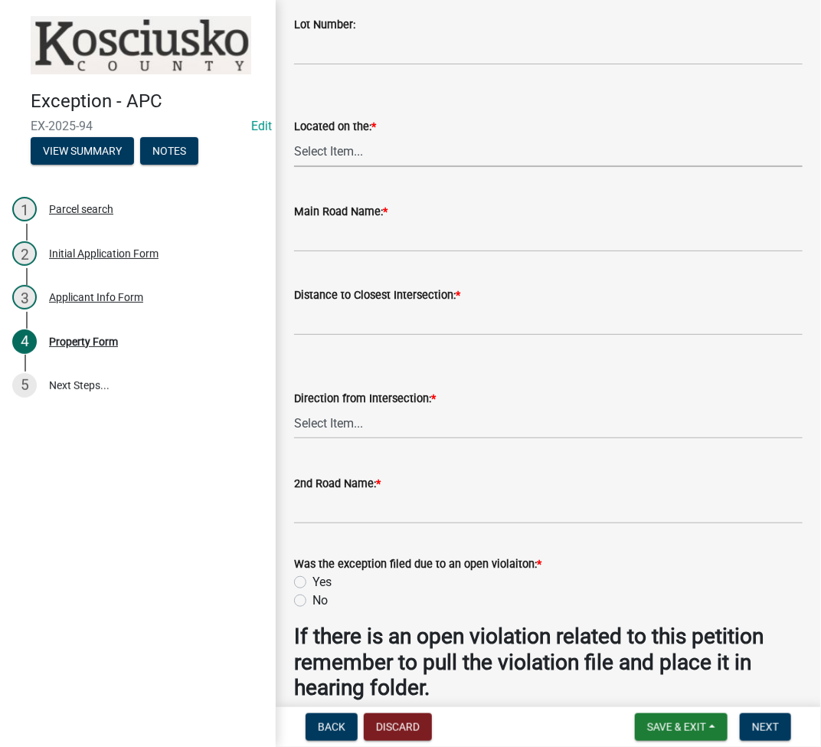
click at [345, 153] on select "Select Item... N NE NW E S SE SW W" at bounding box center [548, 151] width 509 height 31
click at [294, 136] on select "Select Item... N NE NW E S SE SW W" at bounding box center [548, 151] width 509 height 31
select select "ad7cb692-d3a2-4504-bf9b-1c90717f2ce6"
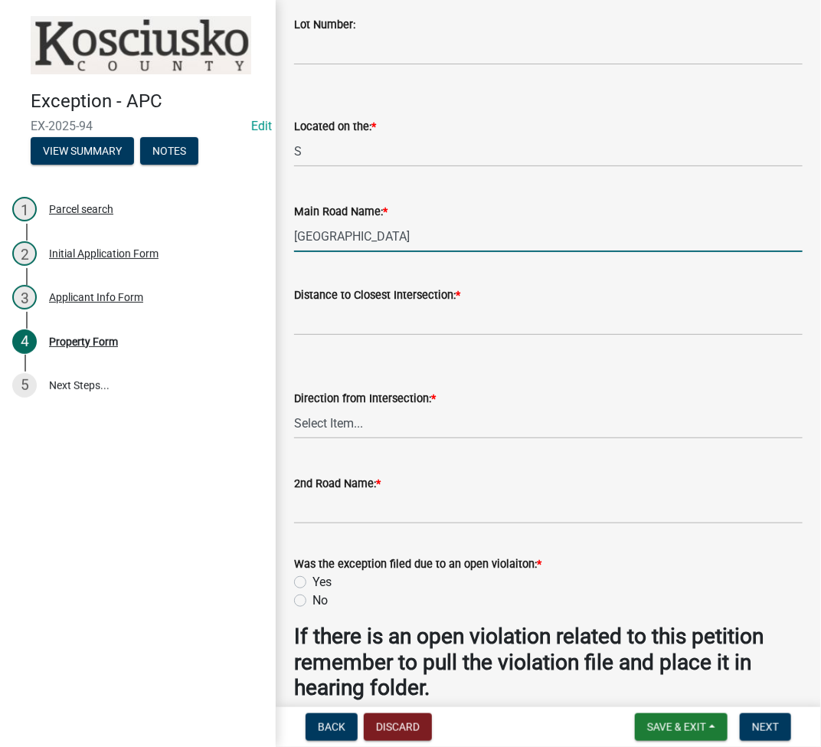
type input "HILL LAKE RD"
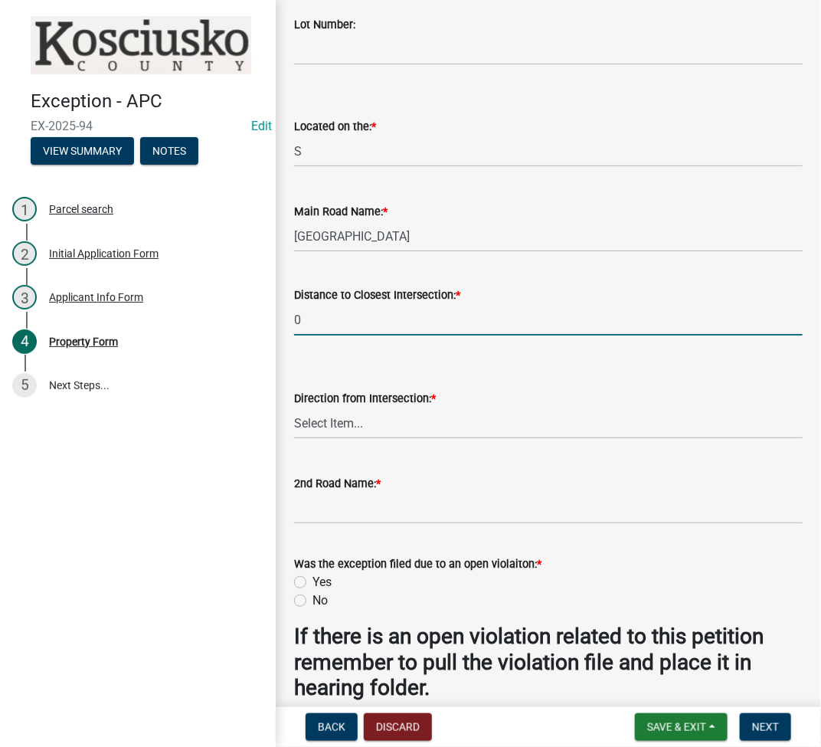
type input "0"
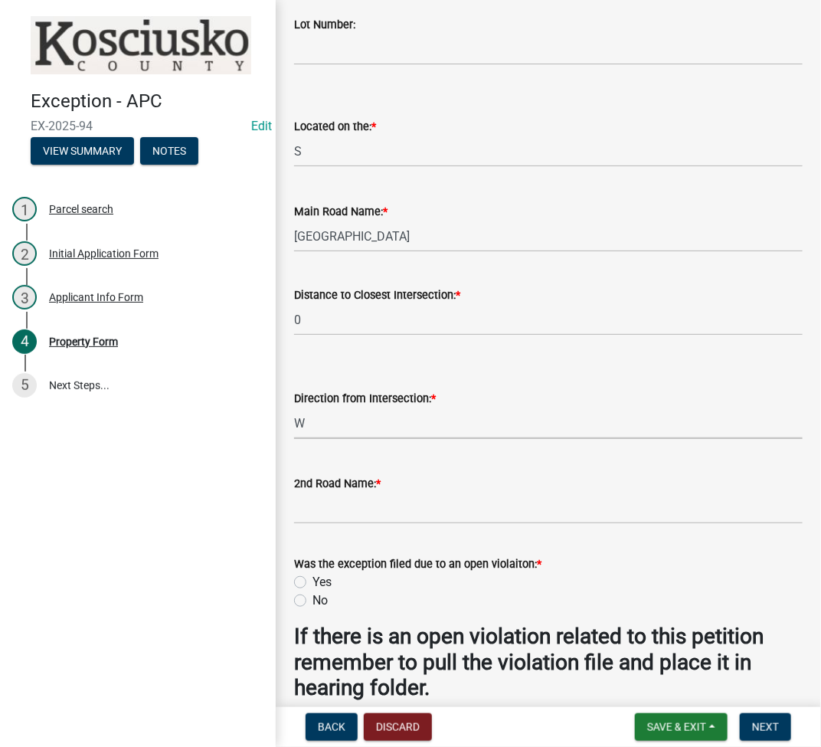
select select "c4907745-124a-42b6-8414-4617f608e7c8"
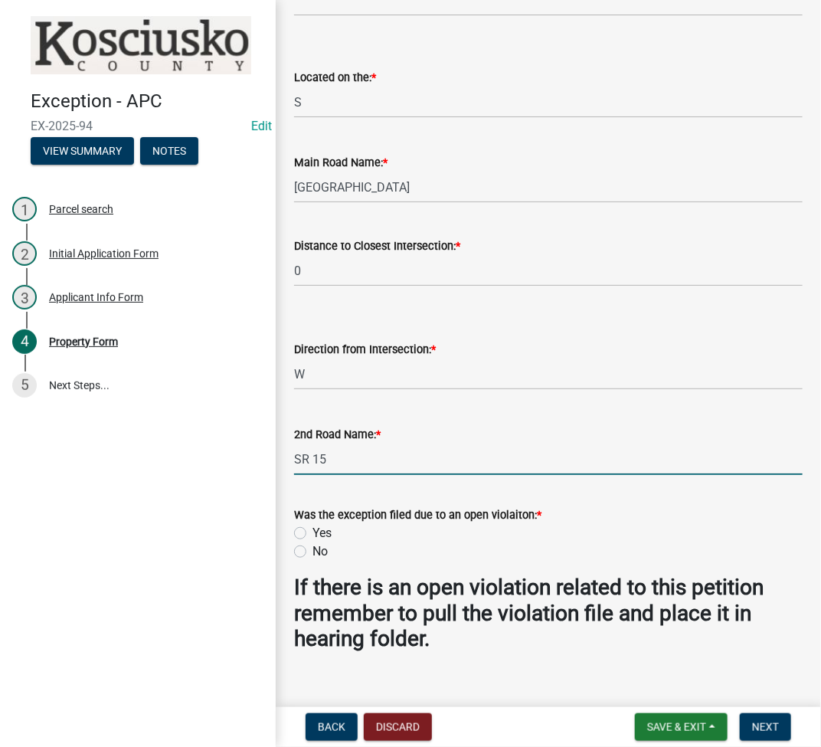
scroll to position [1296, 0]
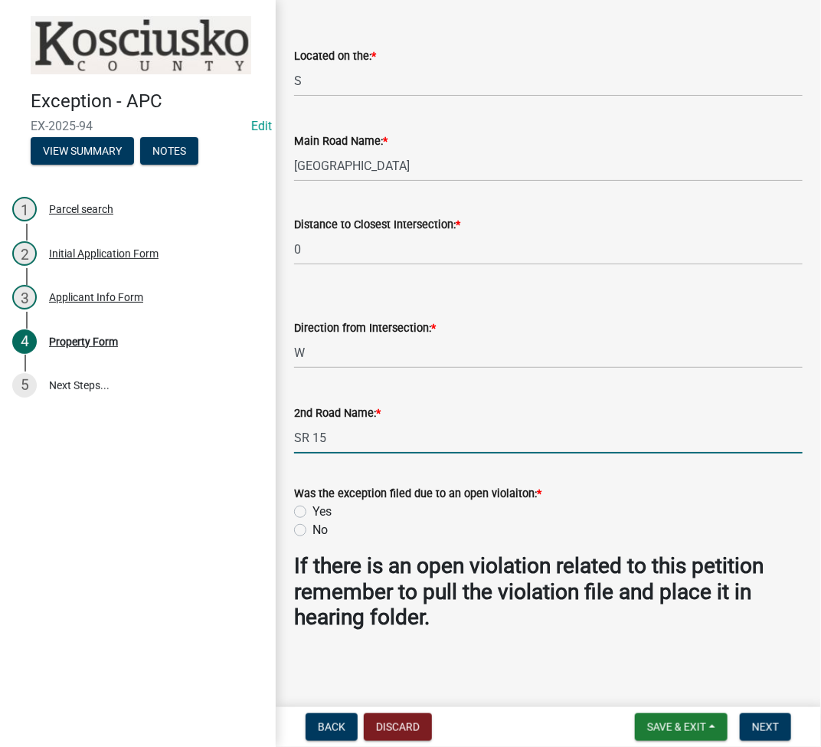
type input "SR 15"
click at [312, 510] on label "Yes" at bounding box center [321, 511] width 19 height 18
click at [312, 510] on input "Yes" at bounding box center [317, 507] width 10 height 10
radio input "true"
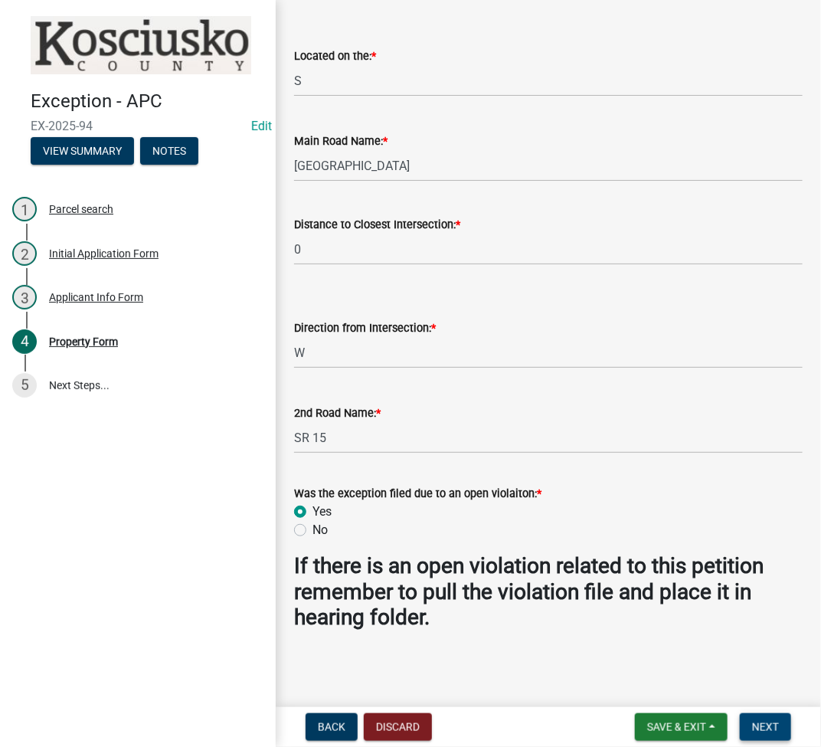
click at [765, 735] on button "Next" at bounding box center [765, 727] width 51 height 28
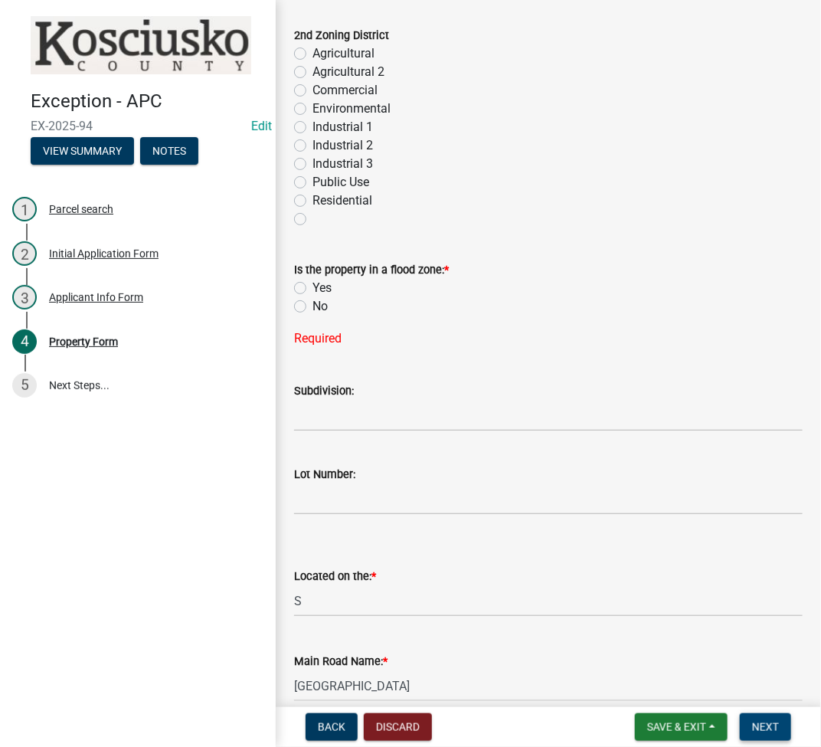
scroll to position [816, 0]
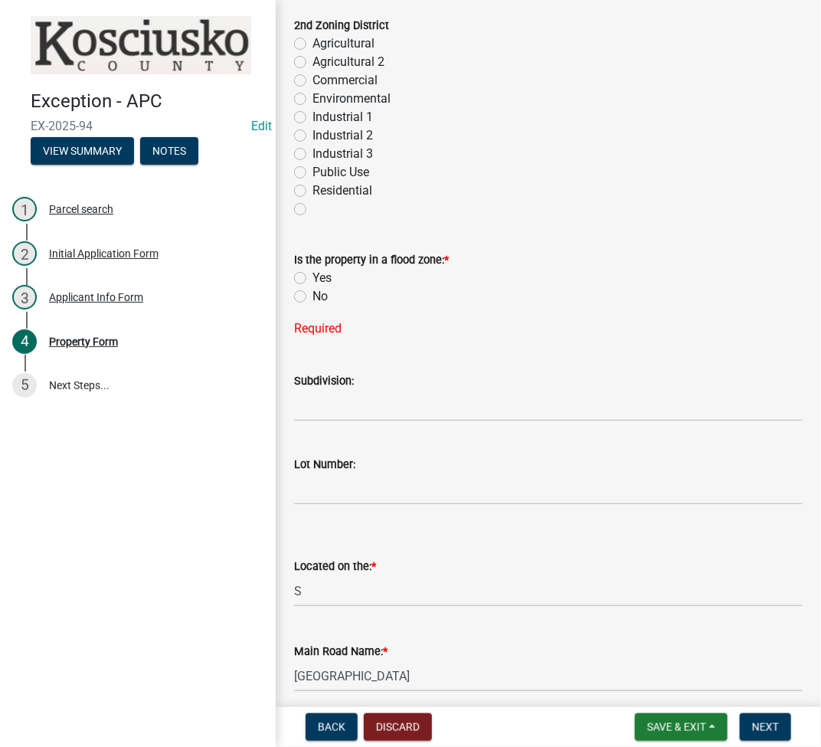
click at [312, 295] on label "No" at bounding box center [319, 296] width 15 height 18
click at [312, 295] on input "No" at bounding box center [317, 292] width 10 height 10
radio input "true"
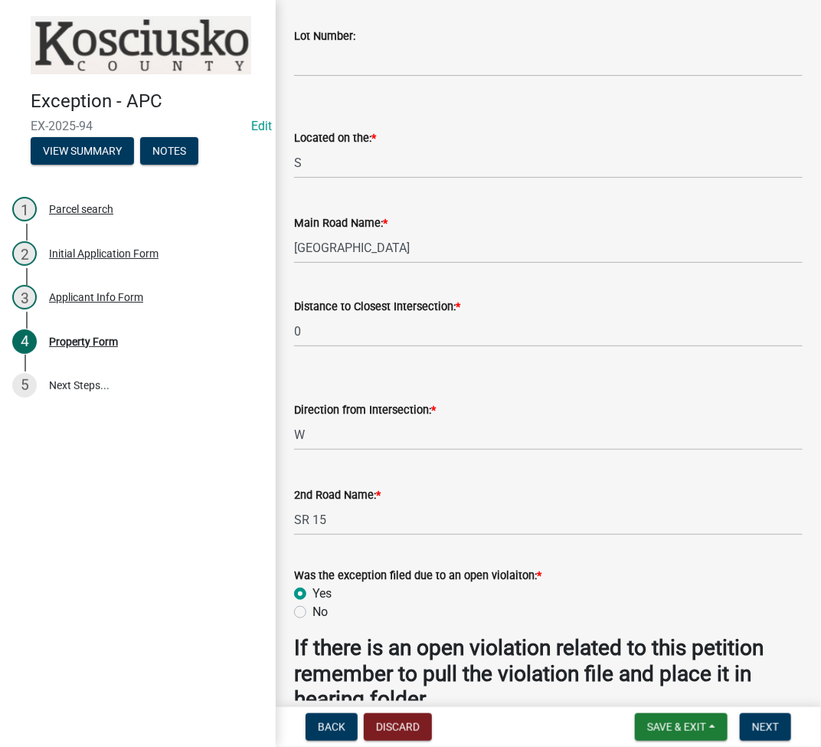
scroll to position [1296, 0]
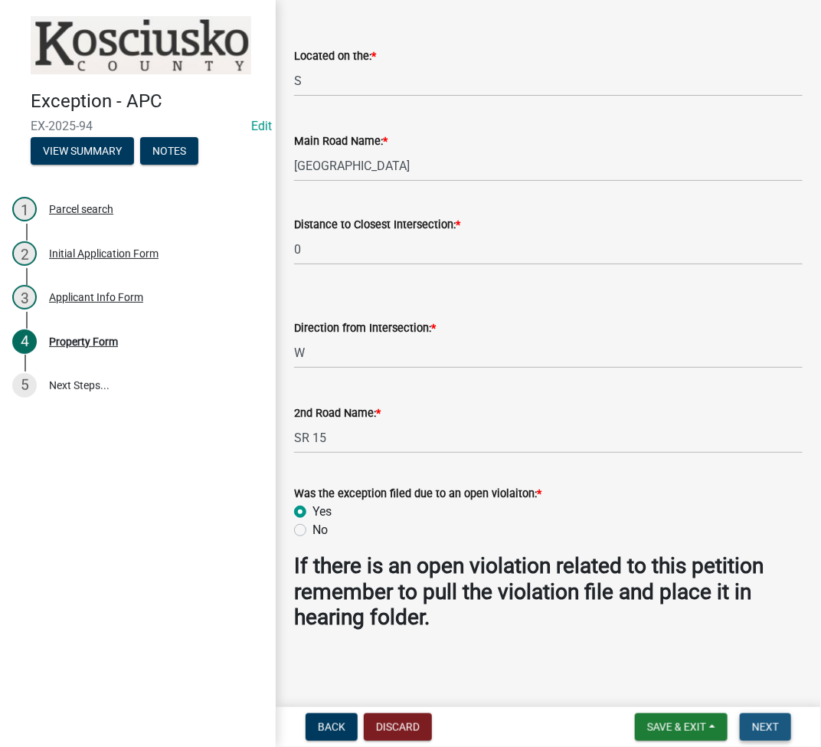
click at [761, 726] on span "Next" at bounding box center [765, 727] width 27 height 12
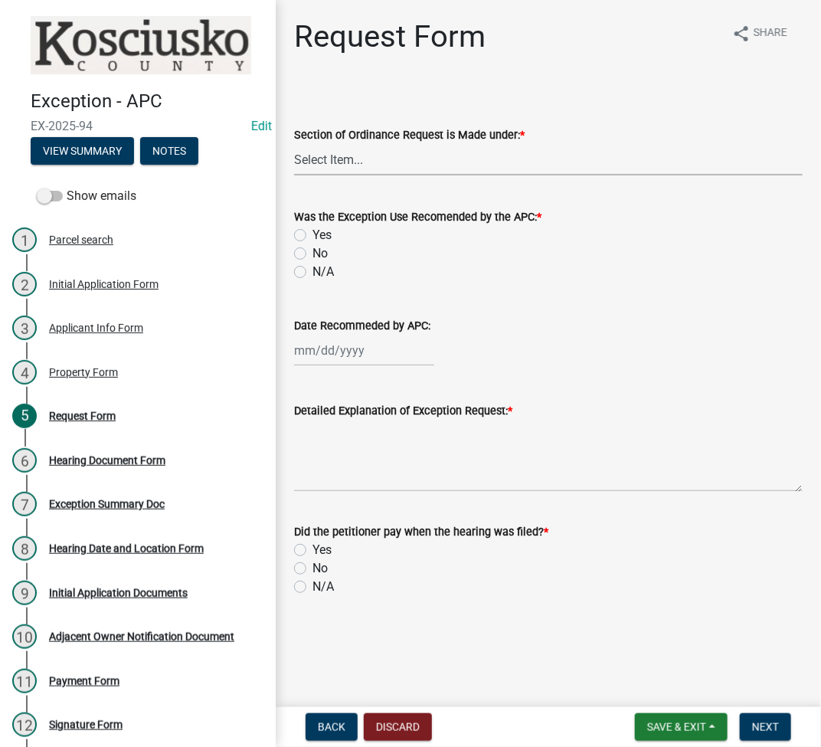
click at [341, 159] on select "Select Item... 2.14 Table A 3.5 Acc. No Res. 3.5 Table D Acc. Bldg. Size 3.21 H…" at bounding box center [548, 159] width 509 height 31
click at [294, 144] on select "Select Item... 2.14 Table A 3.5 Acc. No Res. 3.5 Table D Acc. Bldg. Size 3.21 H…" at bounding box center [548, 159] width 509 height 31
select select "7d7a1c2c-a1e9-45cd-abee-9fc0d9f64134"
click at [312, 268] on label "N/A" at bounding box center [322, 272] width 21 height 18
click at [312, 268] on input "N/A" at bounding box center [317, 268] width 10 height 10
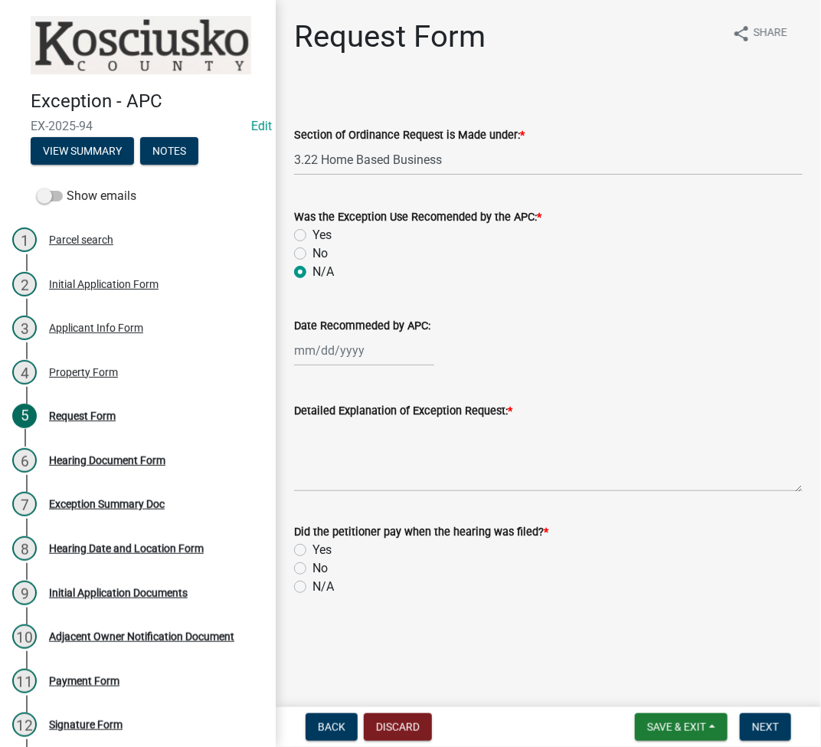
radio input "true"
click at [433, 460] on textarea "Detailed Explanation of Exception Request: *" at bounding box center [548, 456] width 509 height 72
type textarea "HOME BASED BUSINESS (AUTO REPAIR)"
click at [312, 567] on label "No" at bounding box center [319, 568] width 15 height 18
click at [312, 567] on input "No" at bounding box center [317, 564] width 10 height 10
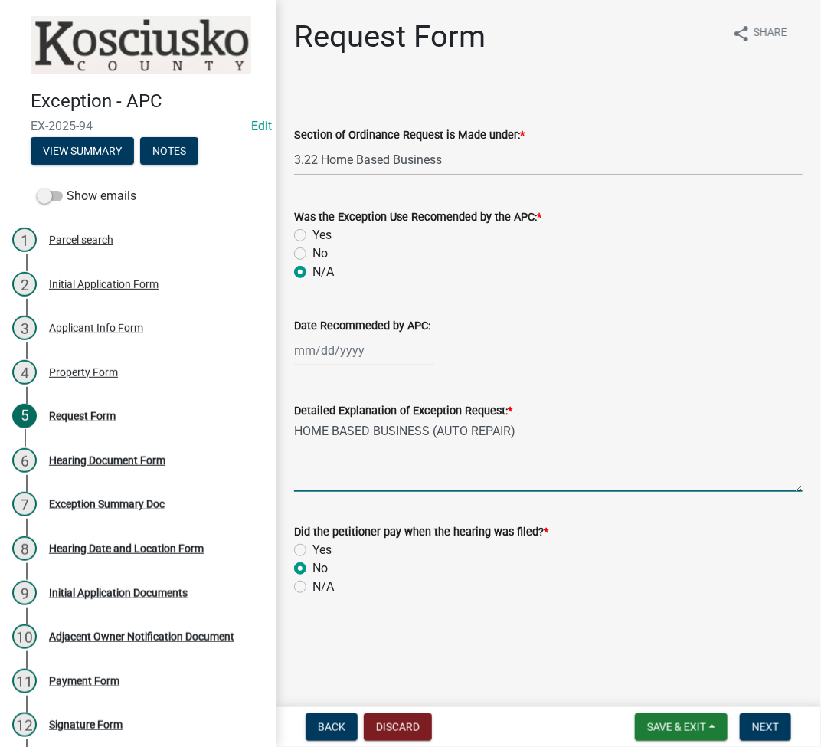
radio input "true"
click at [779, 731] on button "Next" at bounding box center [765, 727] width 51 height 28
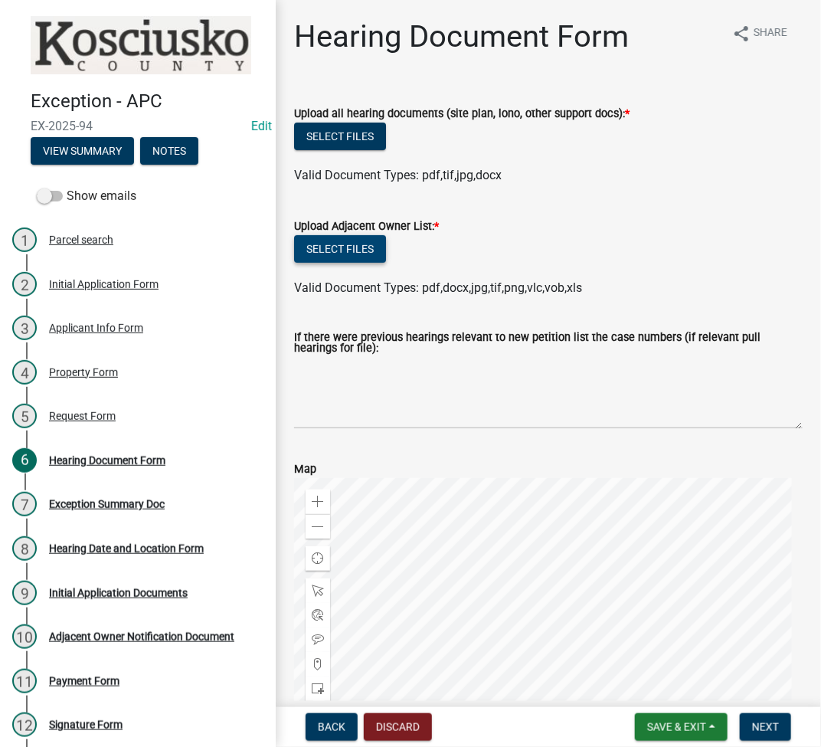
click at [335, 254] on button "Select files" at bounding box center [340, 249] width 92 height 28
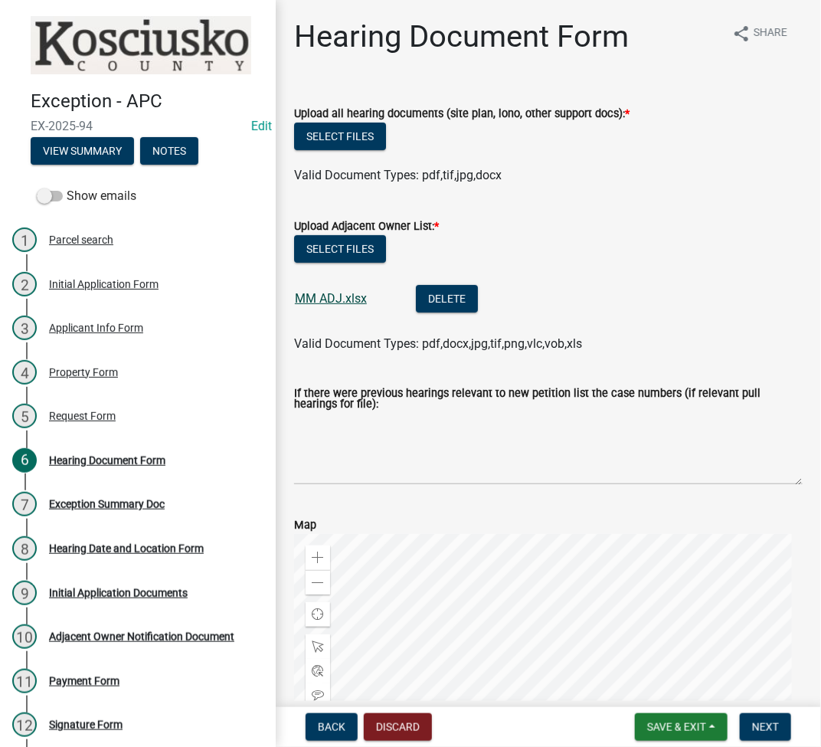
click at [345, 293] on link "MM ADJ.xlsx" at bounding box center [331, 298] width 72 height 15
click at [338, 239] on button "Select files" at bounding box center [340, 249] width 92 height 28
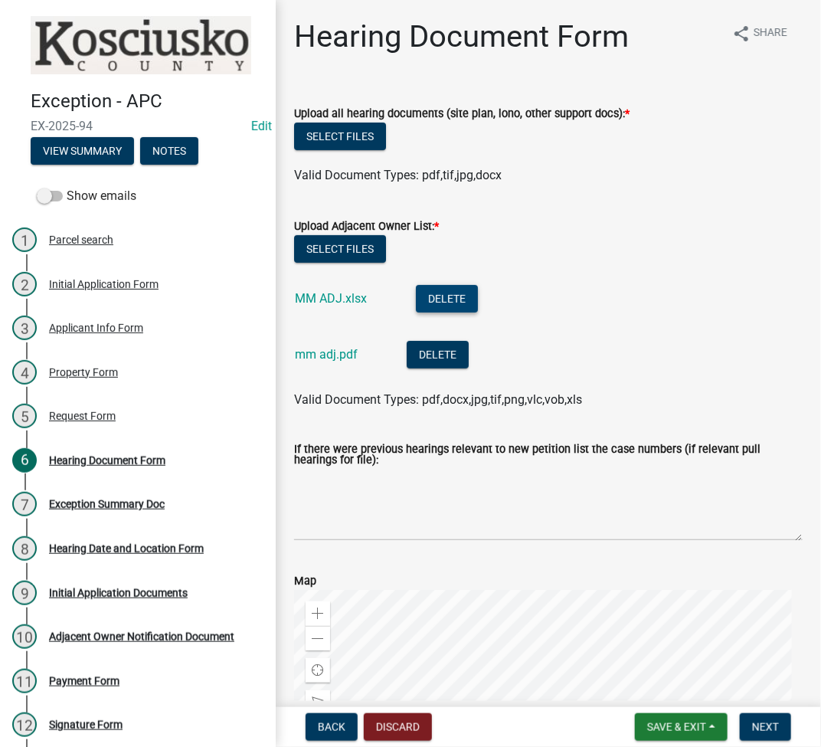
click at [455, 302] on button "Delete" at bounding box center [447, 299] width 62 height 28
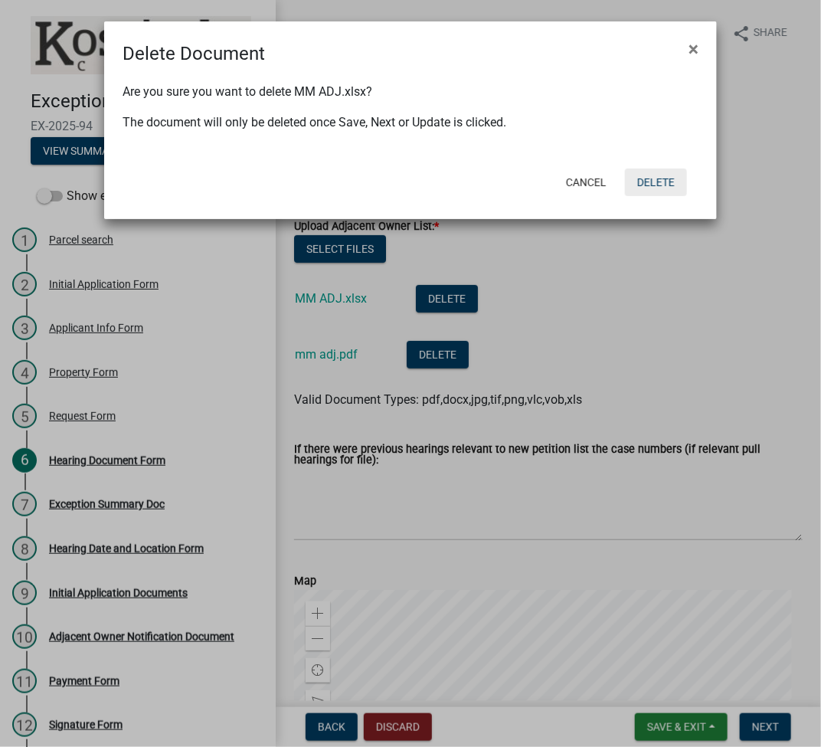
click at [652, 194] on button "Delete" at bounding box center [656, 182] width 62 height 28
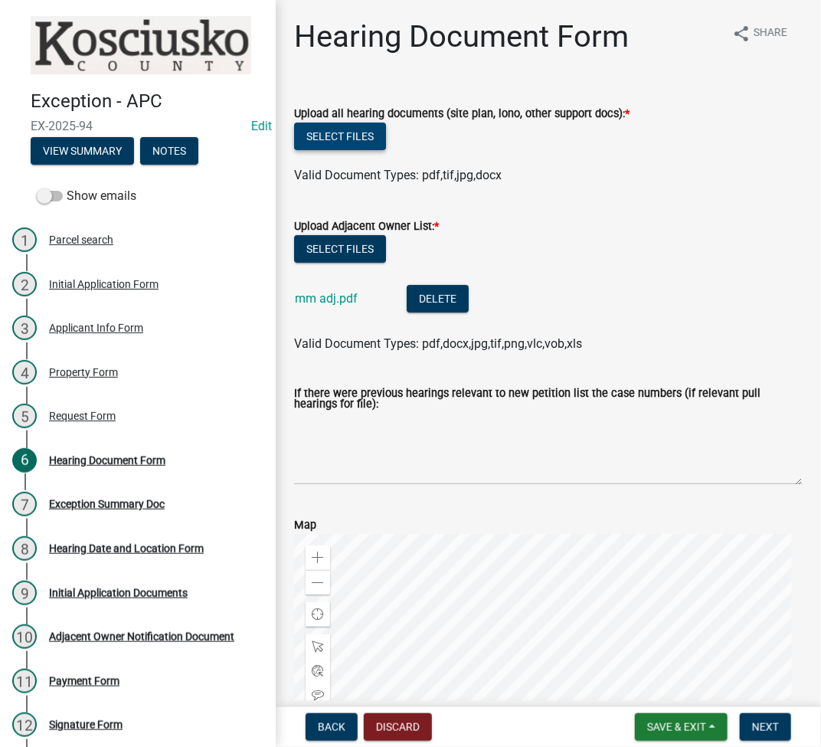
click at [331, 134] on button "Select files" at bounding box center [340, 137] width 92 height 28
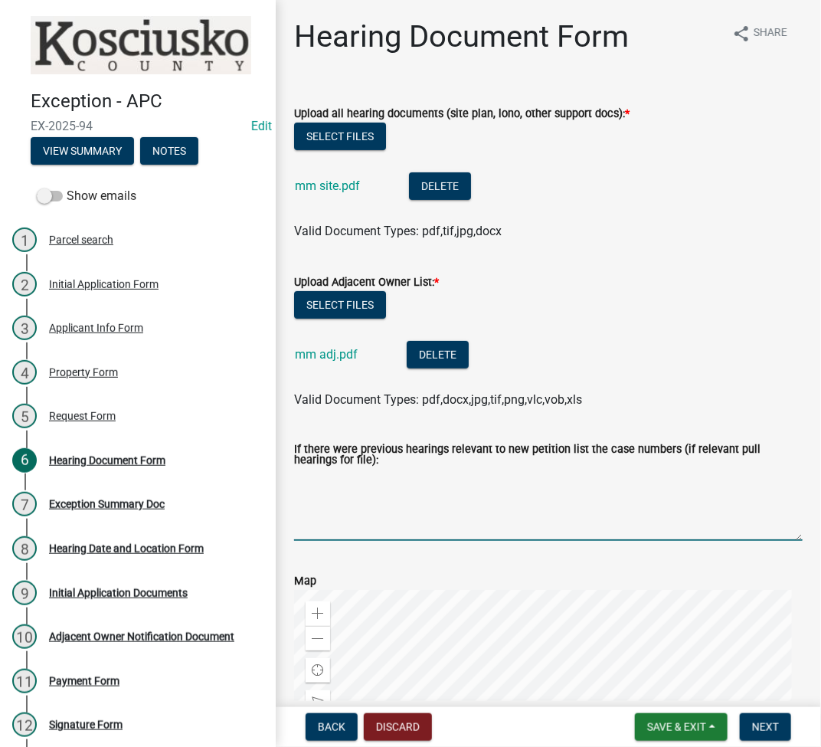
click at [322, 490] on textarea "If there were previous hearings relevant to new petition list the case numbers …" at bounding box center [548, 505] width 509 height 72
click at [576, 489] on textarea "17040V - Dropped, new property line to pond" at bounding box center [548, 505] width 509 height 72
type textarea "17040V - Dropped, new property line to pond 96179V - rs acc bldg 40 ft to row, …"
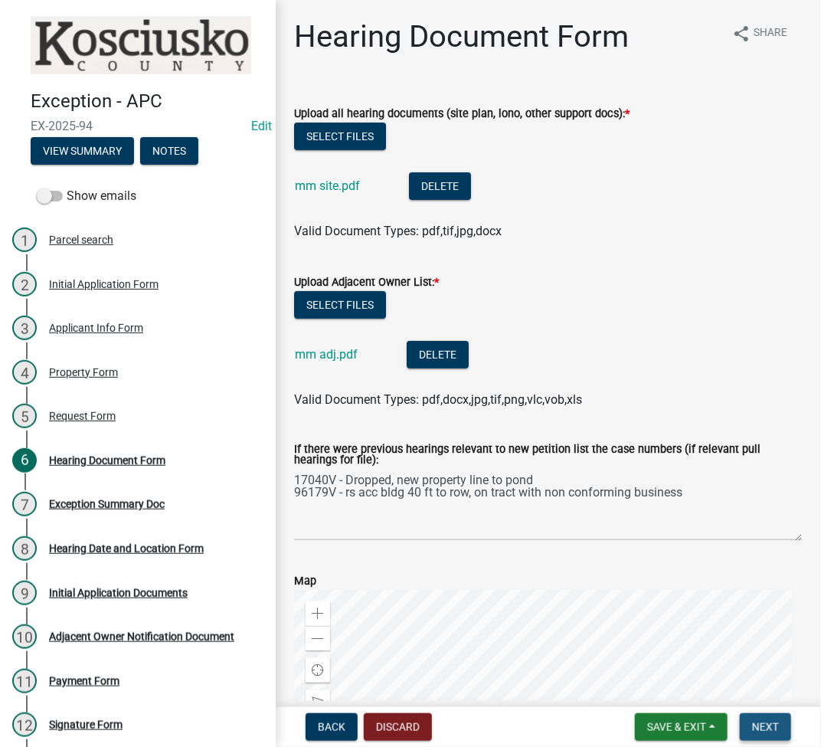
click at [765, 733] on button "Next" at bounding box center [765, 727] width 51 height 28
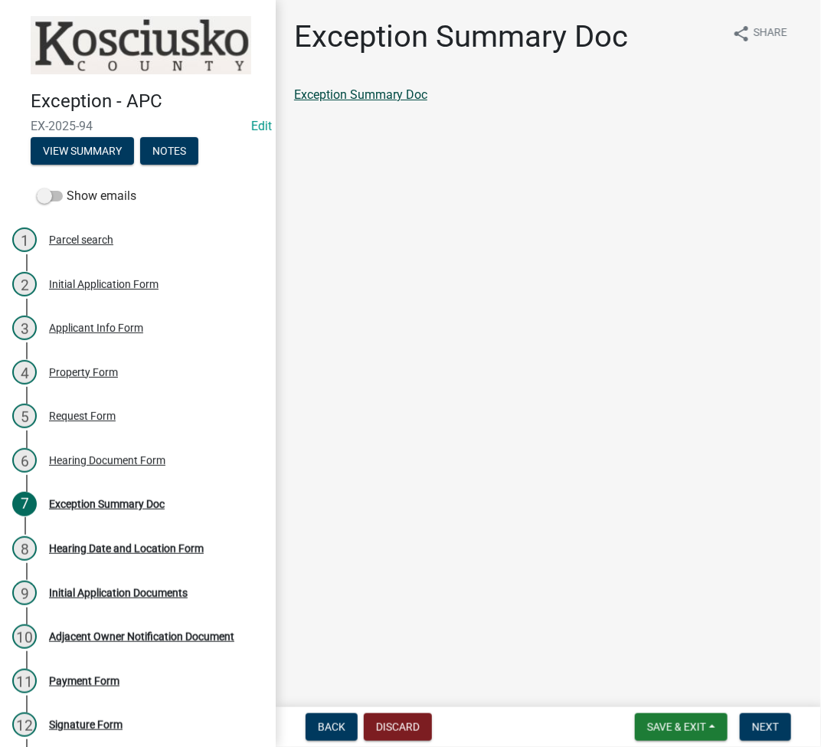
click at [373, 95] on link "Exception Summary Doc" at bounding box center [360, 94] width 133 height 15
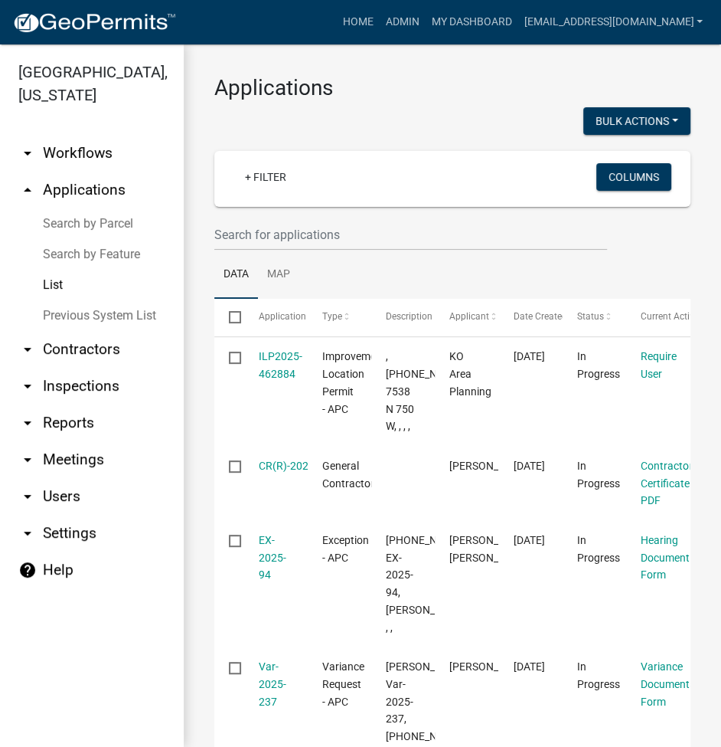
click at [99, 222] on link "Search by Parcel" at bounding box center [92, 223] width 184 height 31
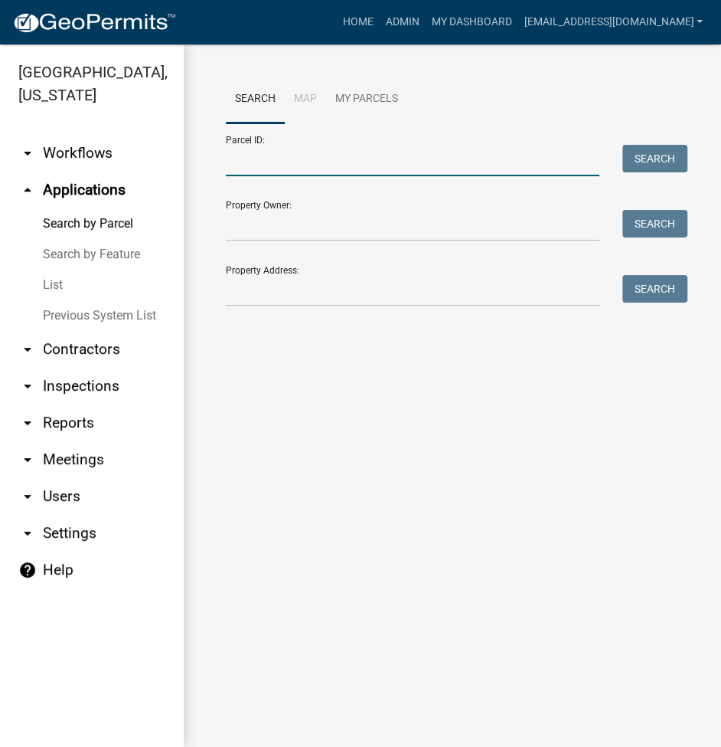
click at [322, 173] on input "Parcel ID:" at bounding box center [413, 160] width 374 height 31
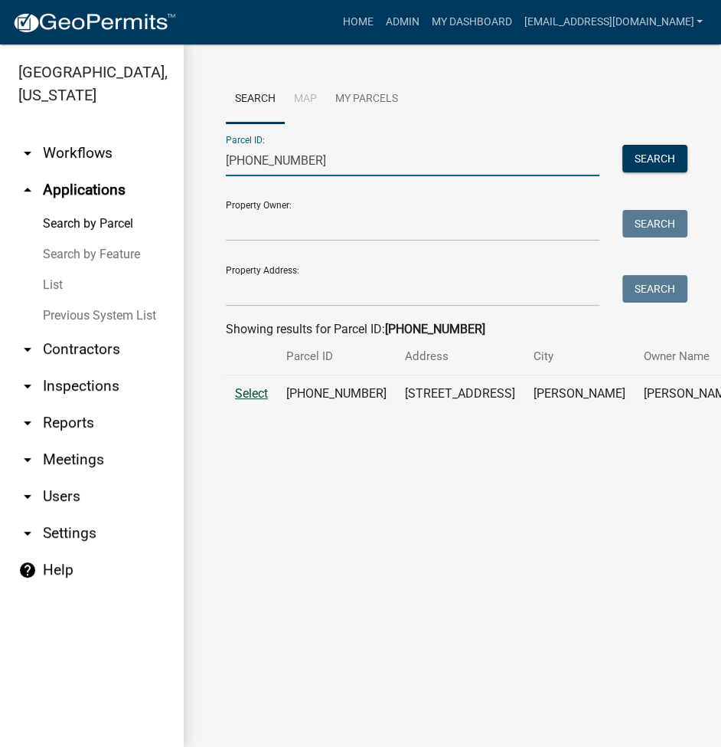
type input "[PHONE_NUMBER]"
click at [248, 401] on span "Select" at bounding box center [251, 393] width 33 height 15
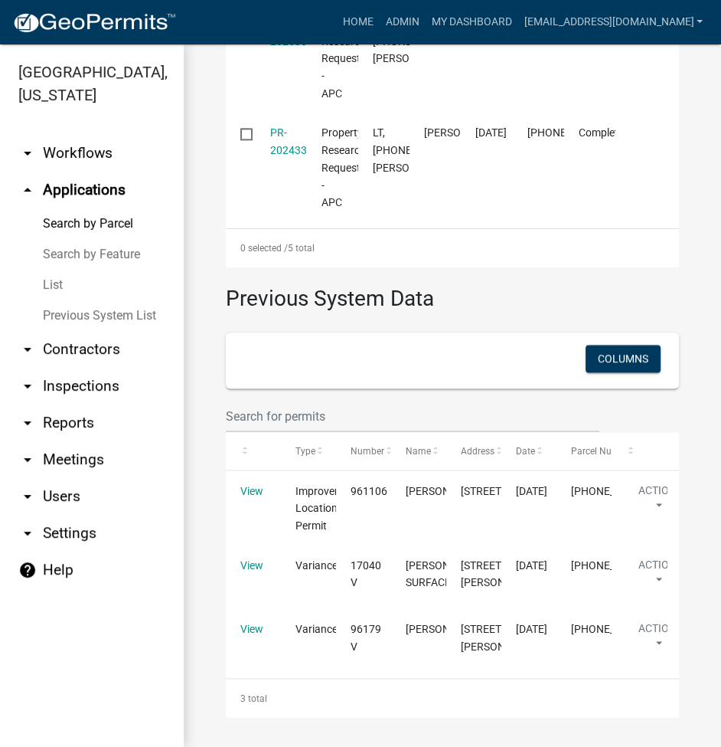
scroll to position [1474, 0]
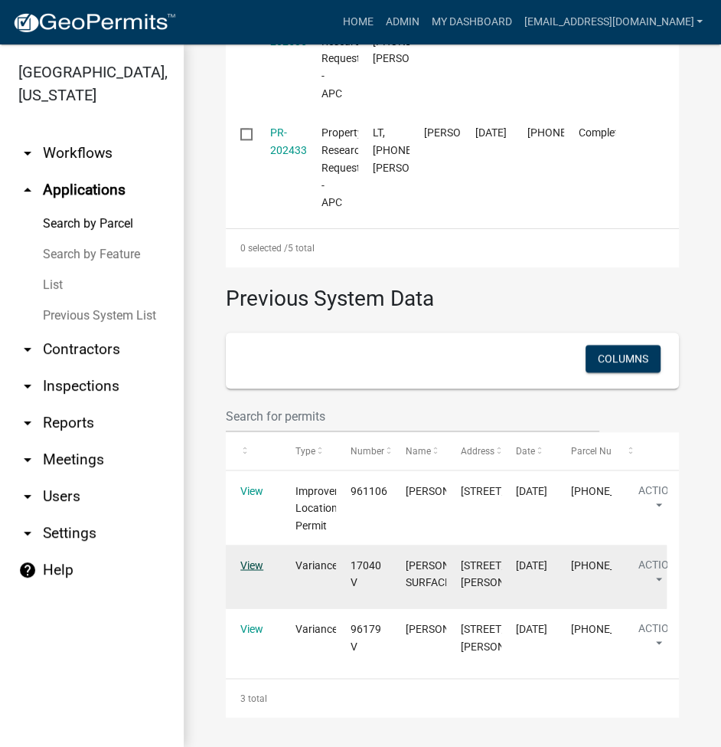
click at [246, 558] on link "View" at bounding box center [251, 564] width 23 height 12
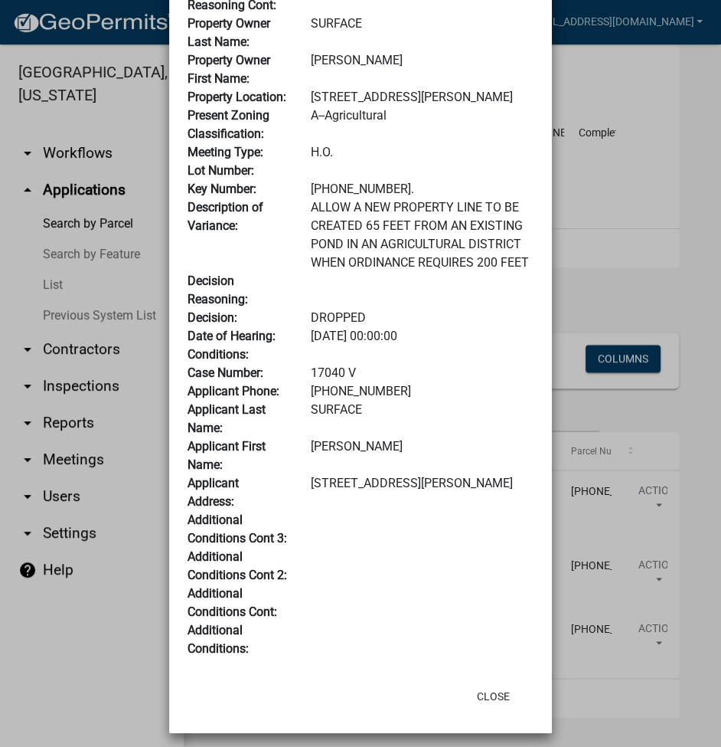
scroll to position [249, 0]
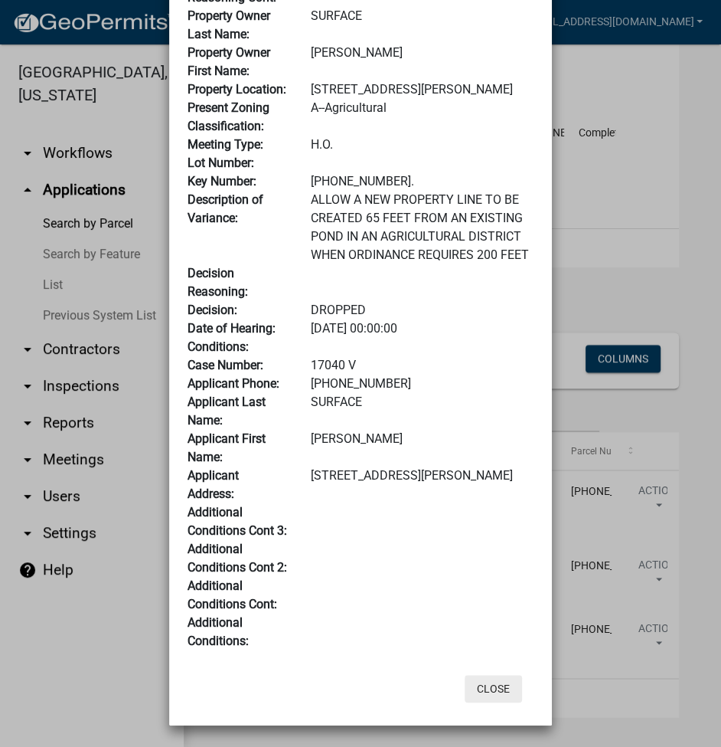
click at [496, 699] on button "Close" at bounding box center [493, 689] width 57 height 28
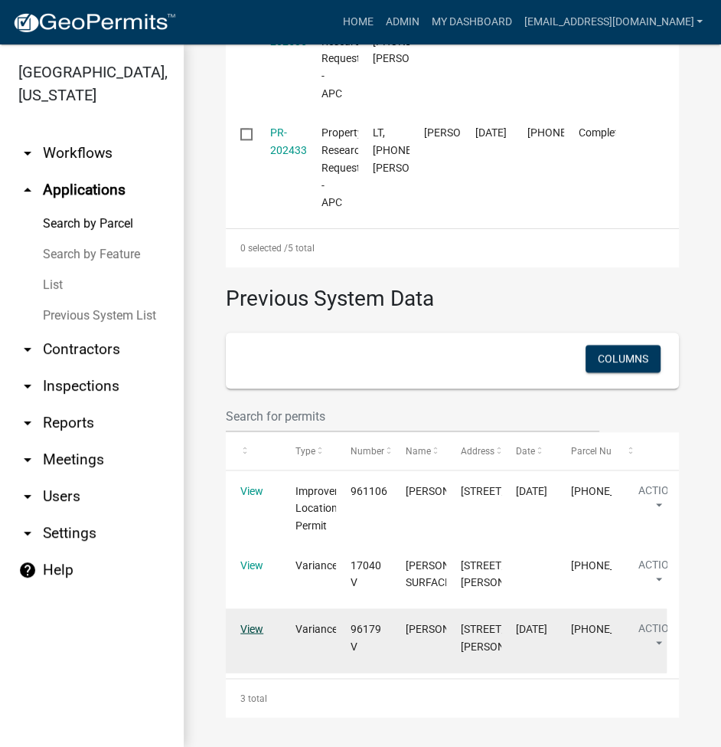
click at [257, 622] on link "View" at bounding box center [251, 628] width 23 height 12
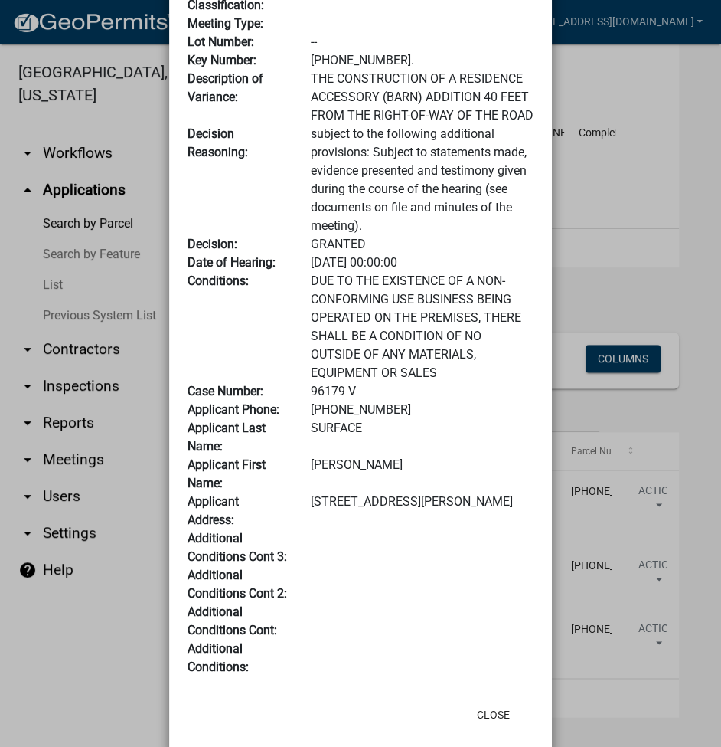
scroll to position [488, 0]
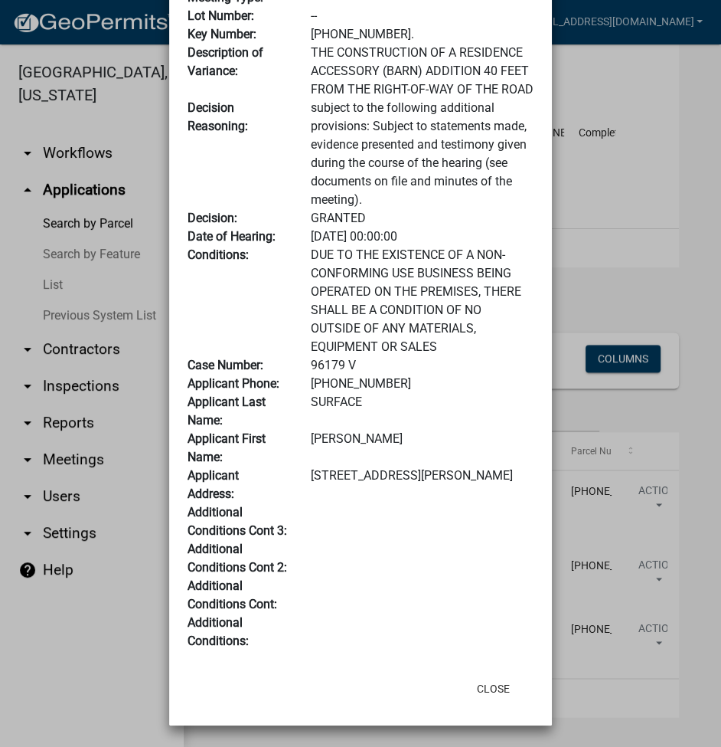
click at [490, 703] on div "Close" at bounding box center [422, 689] width 224 height 40
click at [492, 685] on button "Close" at bounding box center [493, 689] width 57 height 28
